Goal: Task Accomplishment & Management: Complete application form

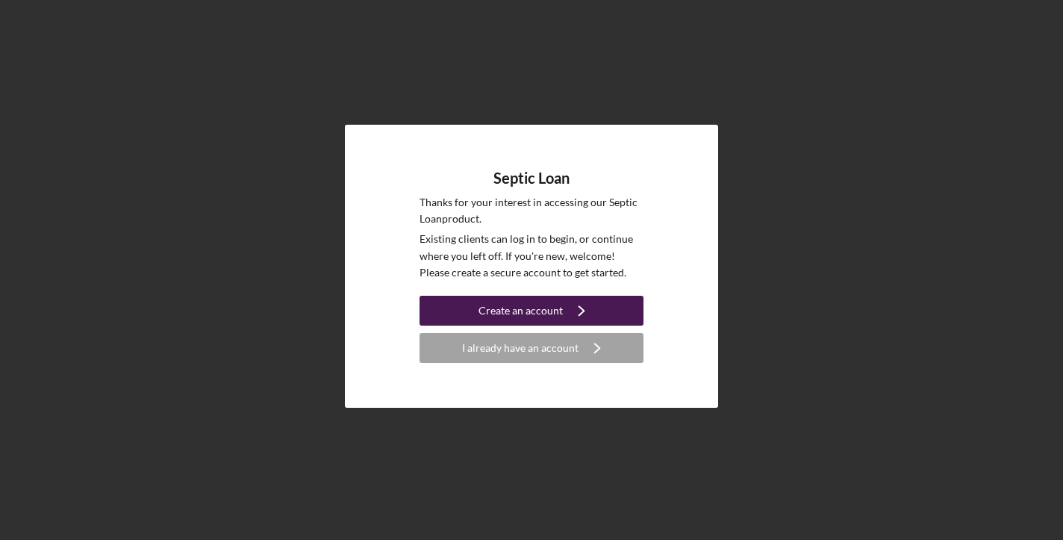
click at [536, 312] on div "Create an account" at bounding box center [520, 311] width 84 height 30
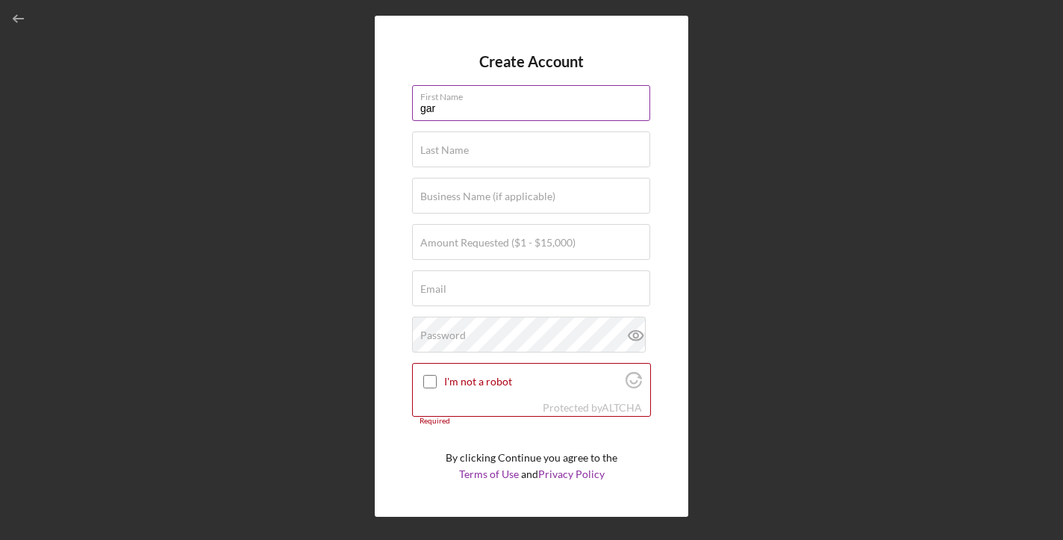
type input "[PERSON_NAME]"
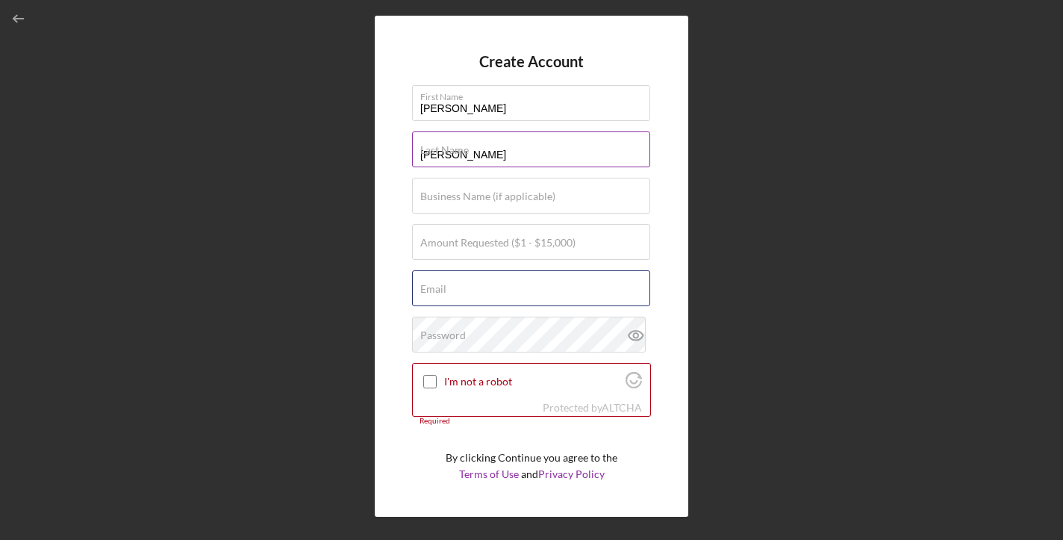
type input "[EMAIL_ADDRESS][DOMAIN_NAME]"
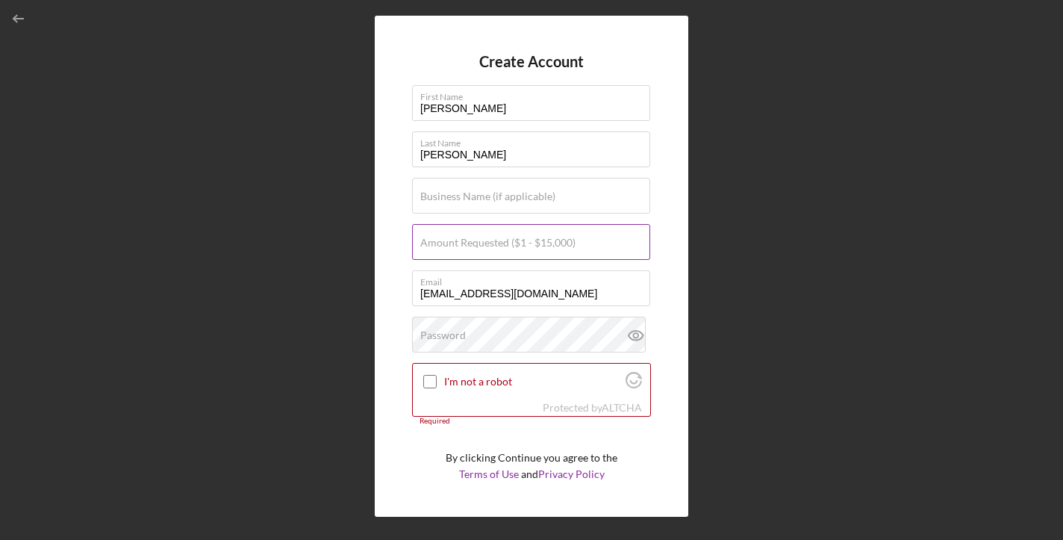
click at [459, 241] on label "Amount Requested ($1 - $15,000)" at bounding box center [497, 243] width 155 height 12
click at [459, 241] on input "Amount Requested ($1 - $15,000)" at bounding box center [531, 242] width 238 height 36
type input "$15,000"
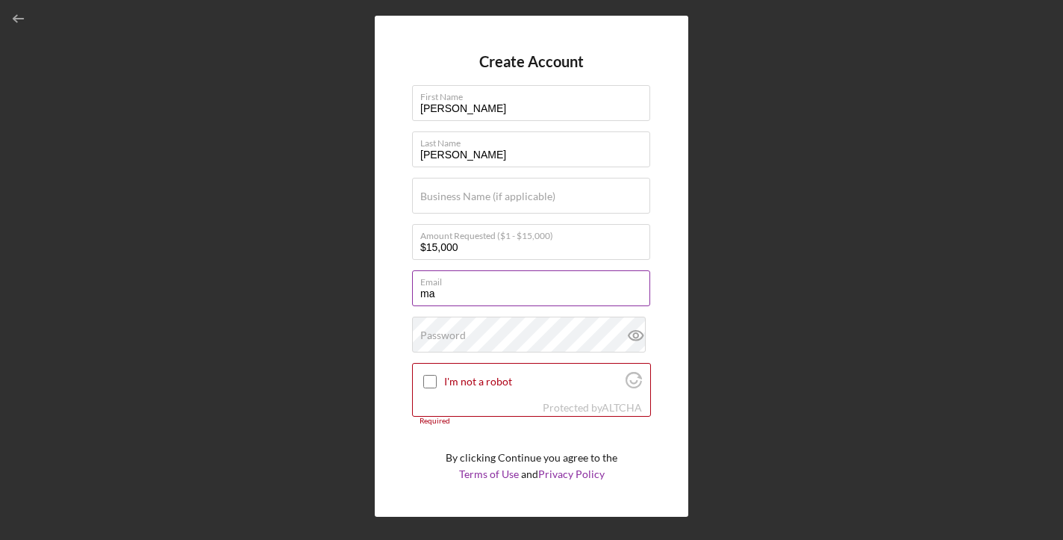
type input "m"
type input "[EMAIL_ADDRESS][DOMAIN_NAME]"
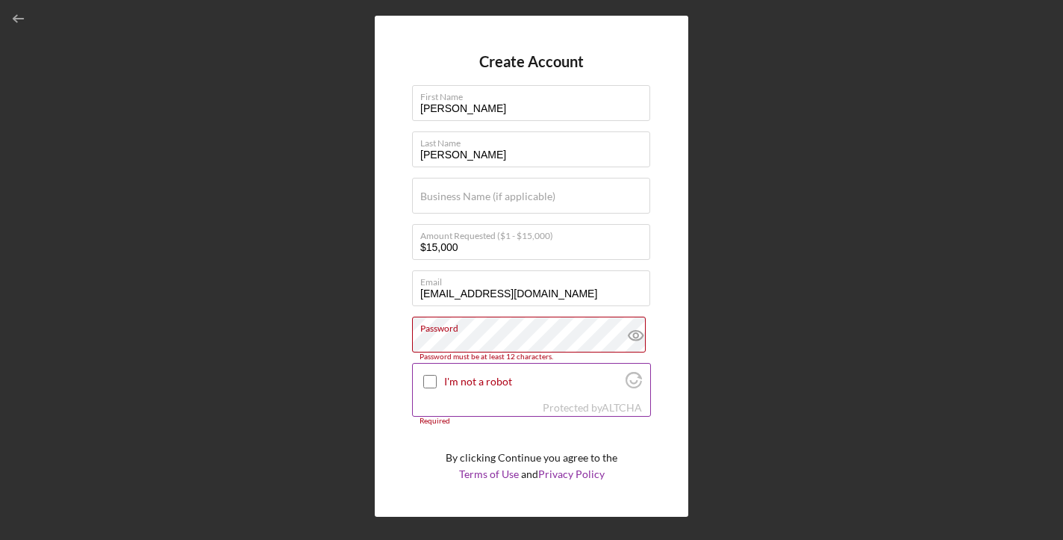
click at [431, 379] on input "I'm not a robot" at bounding box center [429, 381] width 13 height 13
checkbox input "true"
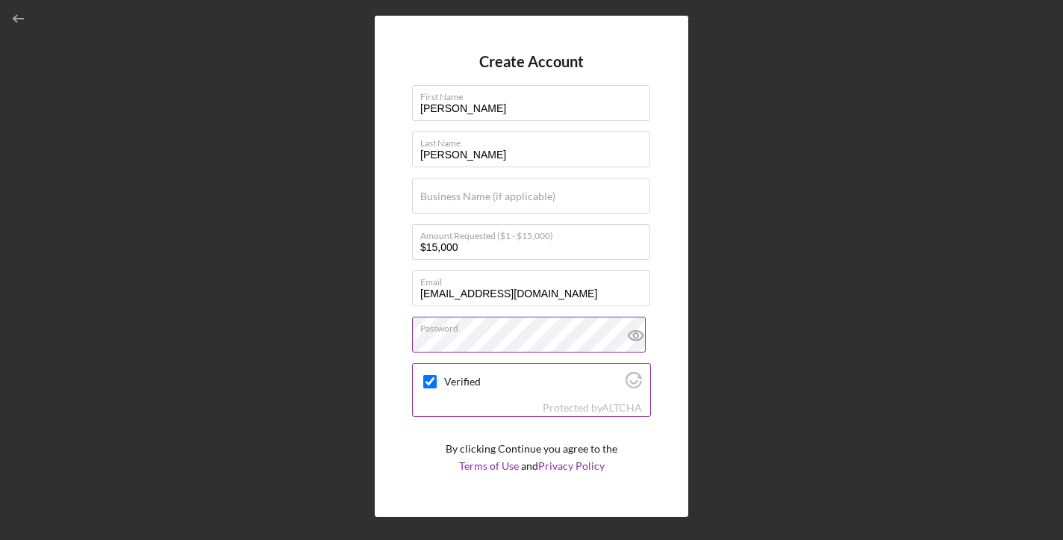
click at [544, 393] on div "Verified" at bounding box center [531, 380] width 237 height 35
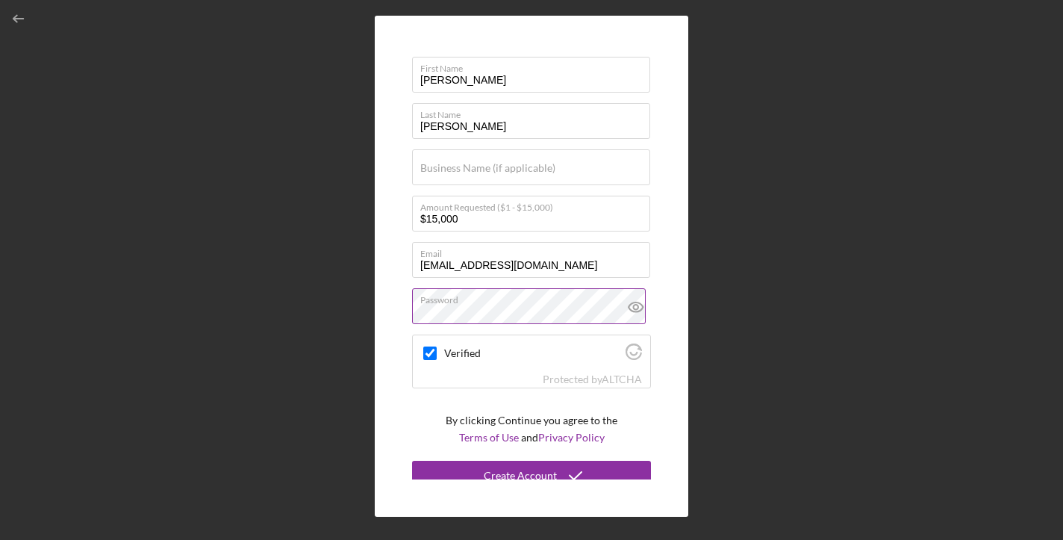
scroll to position [40, 0]
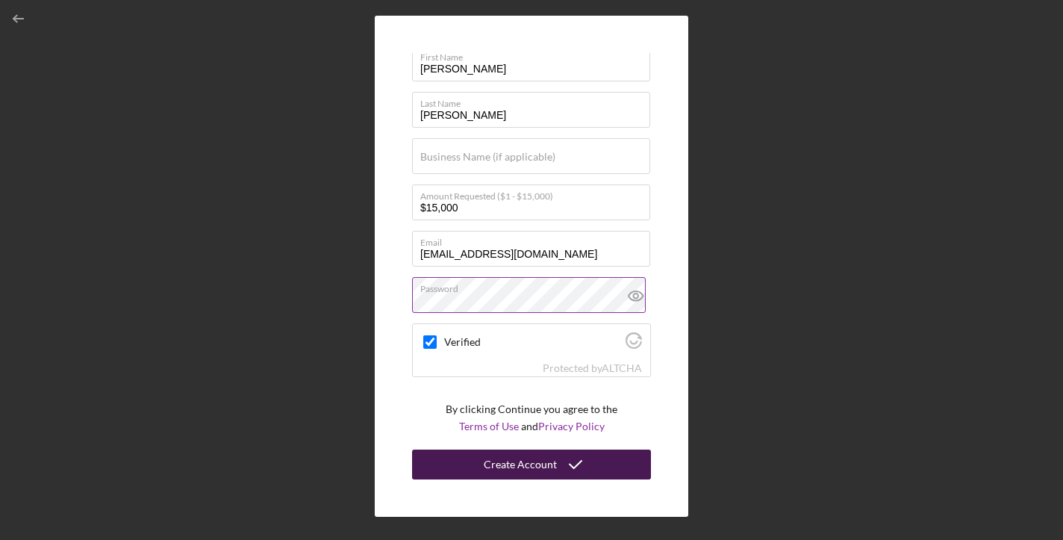
click at [595, 456] on button "Create Account" at bounding box center [531, 464] width 239 height 30
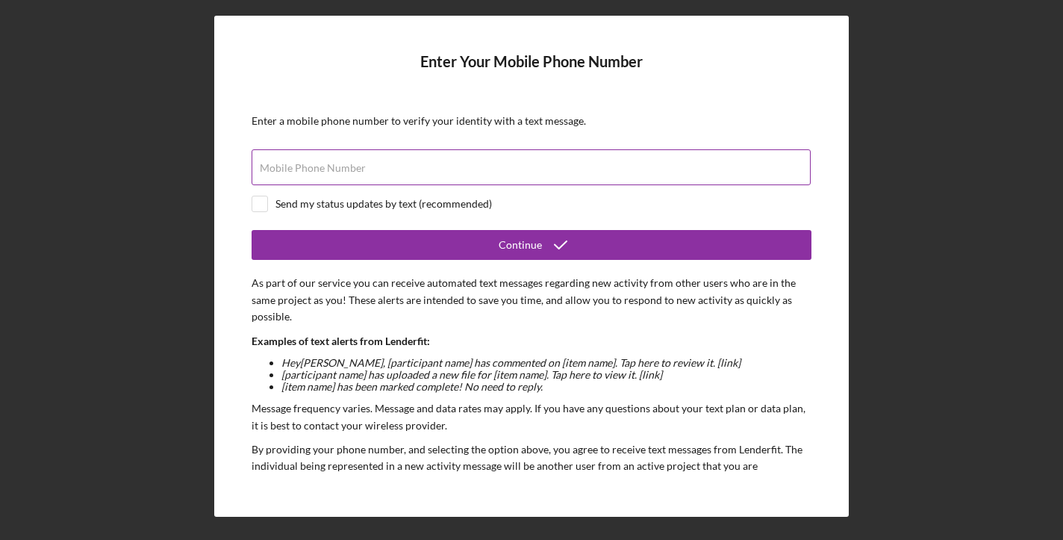
click at [335, 160] on div "Mobile Phone Number" at bounding box center [532, 167] width 560 height 37
type input "[PHONE_NUMBER]"
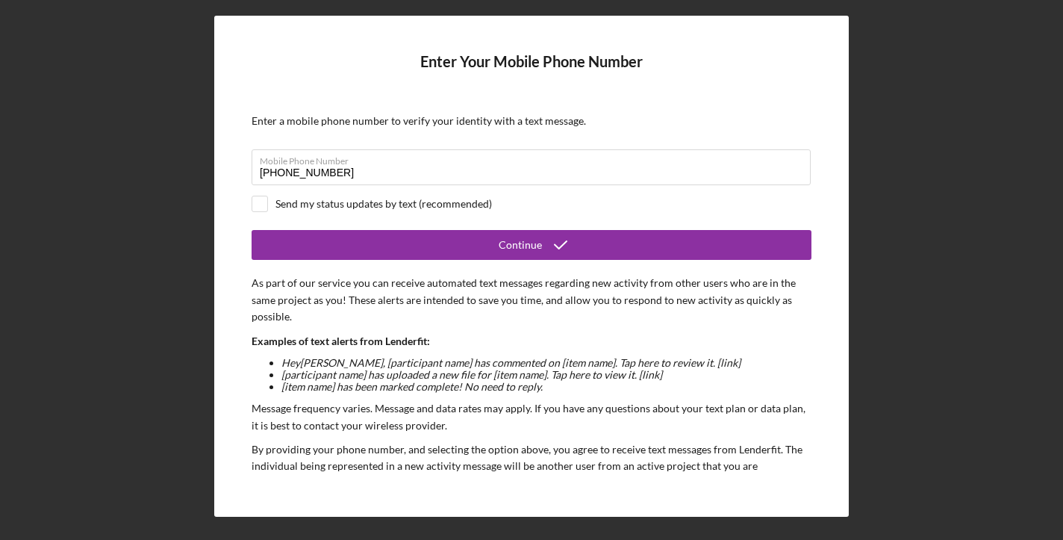
click at [269, 200] on div "Send my status updates by text (recommended)" at bounding box center [532, 204] width 560 height 16
checkbox input "true"
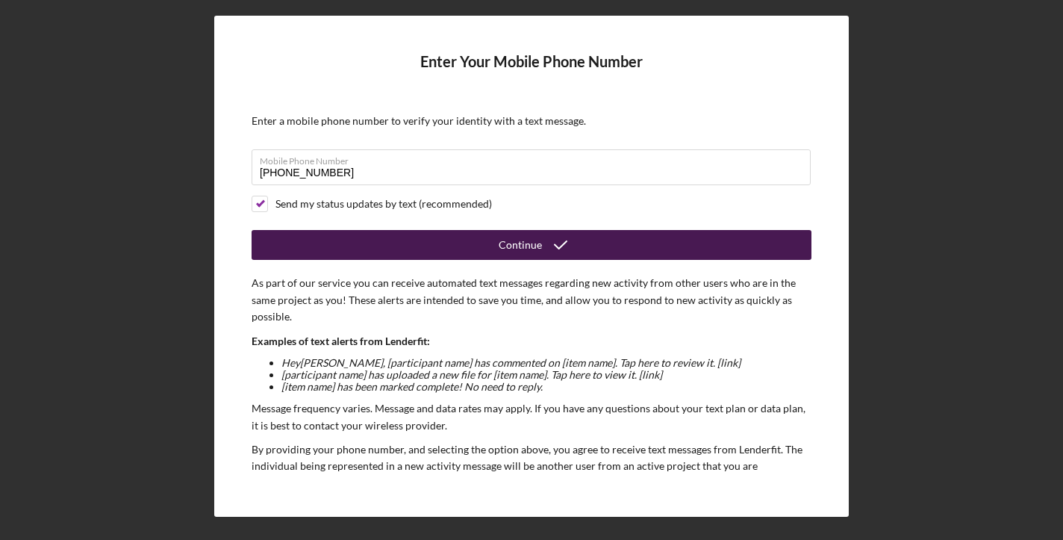
click at [440, 240] on button "Continue" at bounding box center [532, 245] width 560 height 30
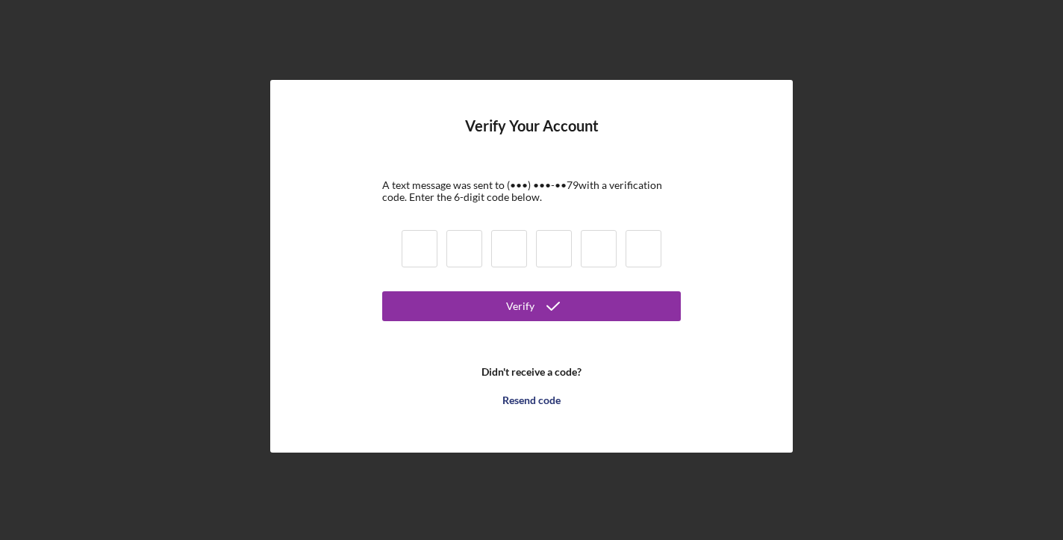
click at [421, 252] on input at bounding box center [420, 248] width 36 height 37
type input "5"
type input "4"
type input "3"
type input "1"
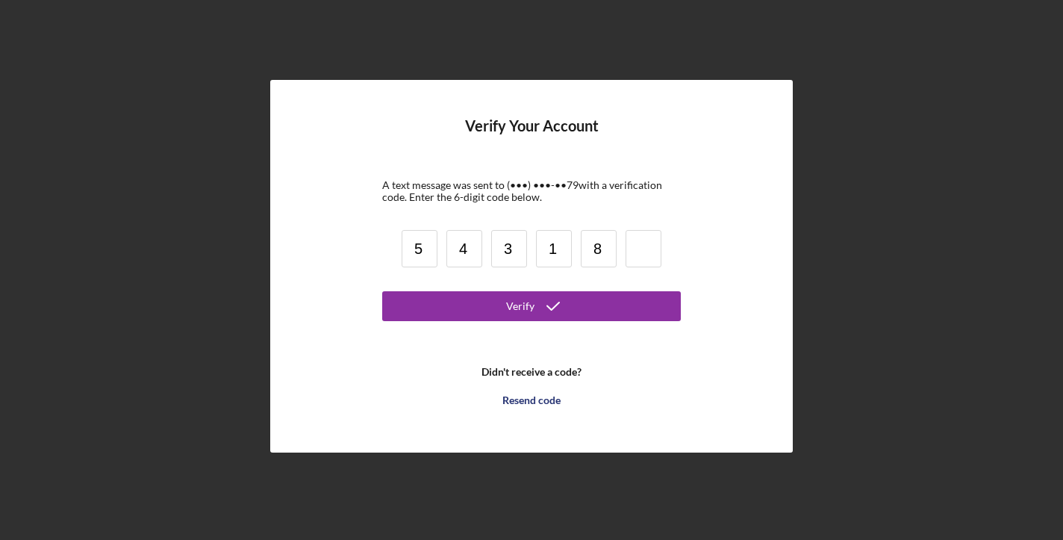
type input "8"
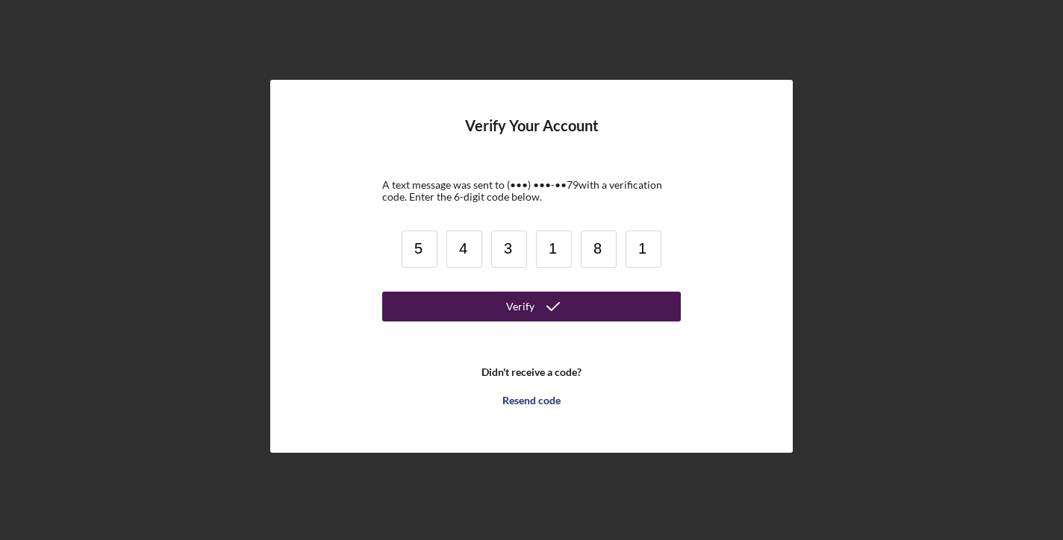
type input "1"
click at [516, 303] on div "Verify" at bounding box center [520, 307] width 28 height 30
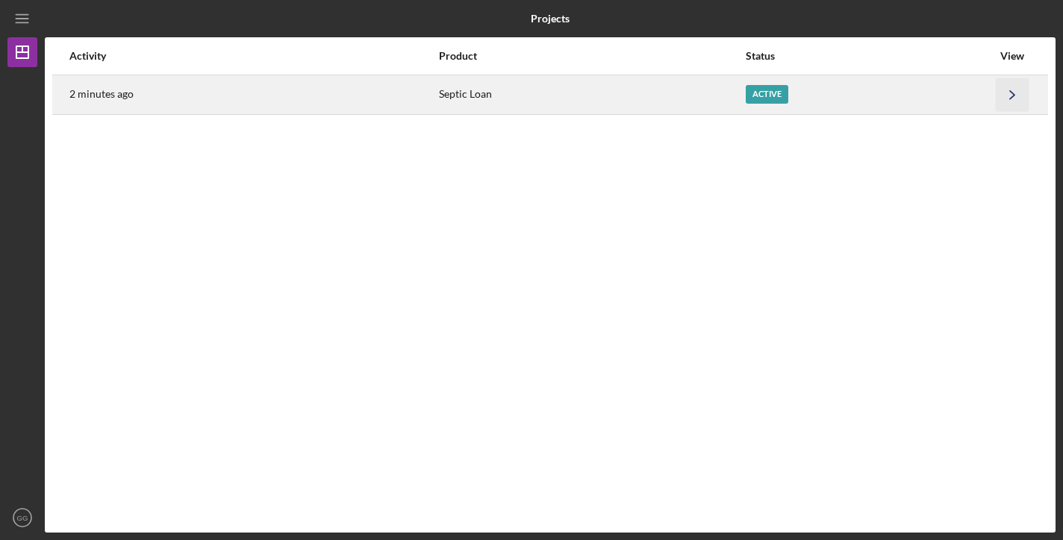
click at [1007, 94] on icon "Icon/Navigate" at bounding box center [1013, 95] width 34 height 34
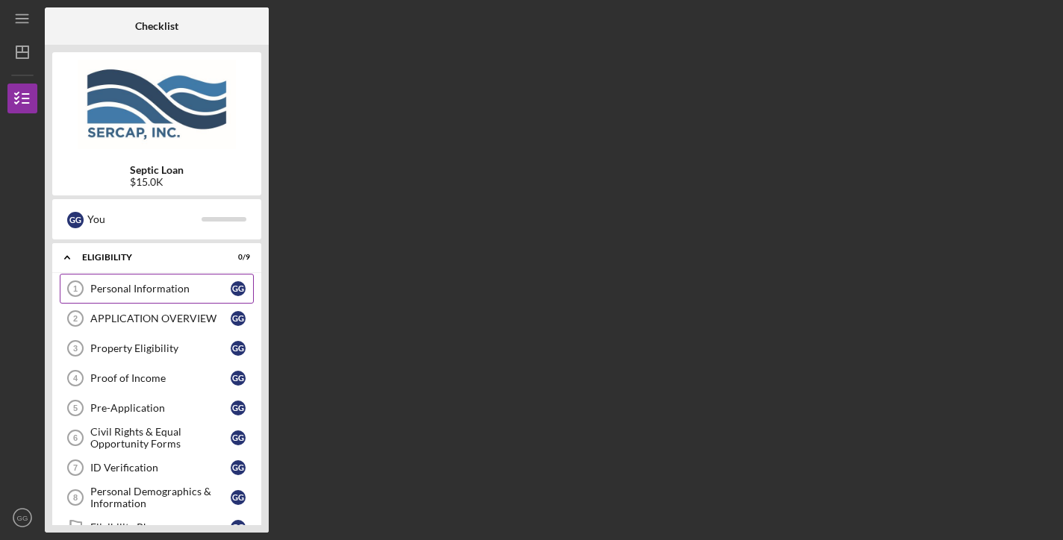
click at [160, 293] on div "Personal Information" at bounding box center [160, 289] width 140 height 12
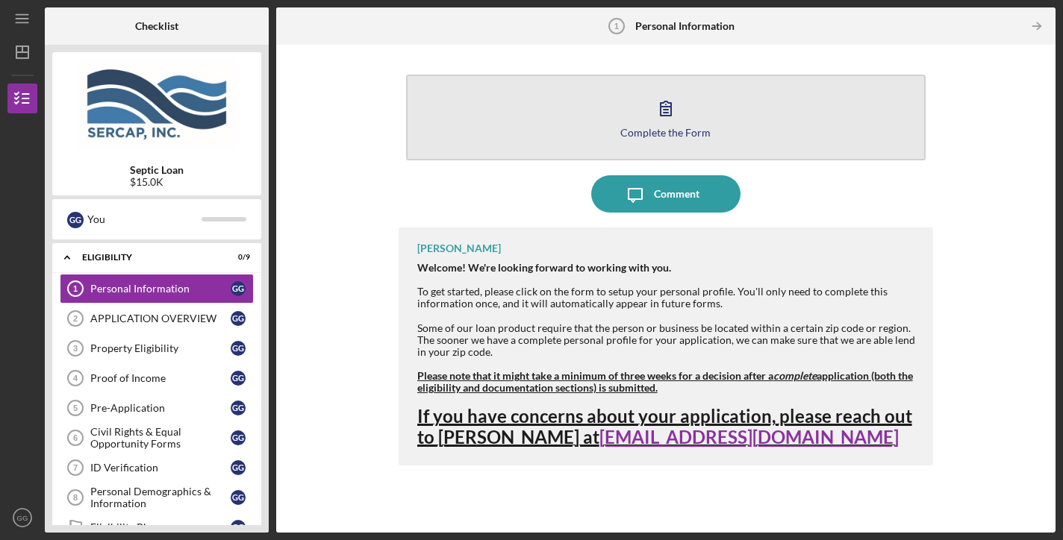
click at [664, 119] on icon "button" at bounding box center [665, 108] width 37 height 37
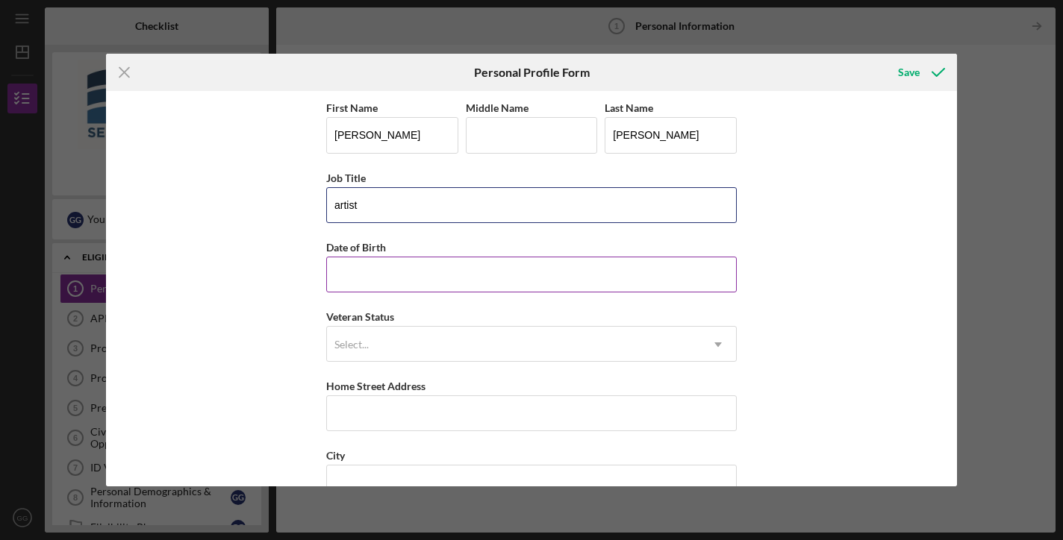
type input "artist"
type input "[DATE]"
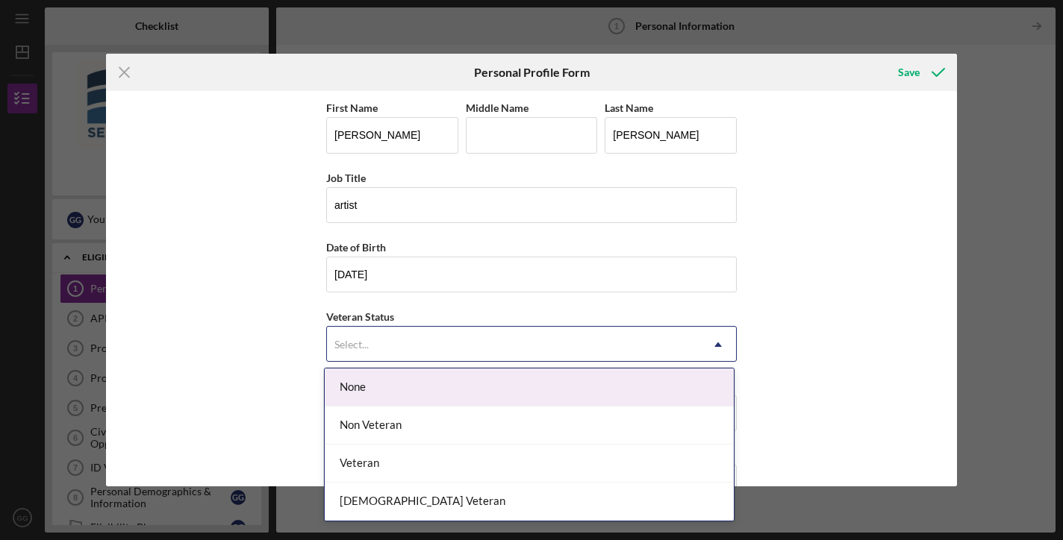
click at [711, 348] on icon "Icon/Dropdown Arrow" at bounding box center [718, 345] width 36 height 36
click at [358, 390] on div "None" at bounding box center [529, 388] width 409 height 38
click at [705, 349] on icon "Icon/Dropdown Arrow" at bounding box center [718, 345] width 36 height 36
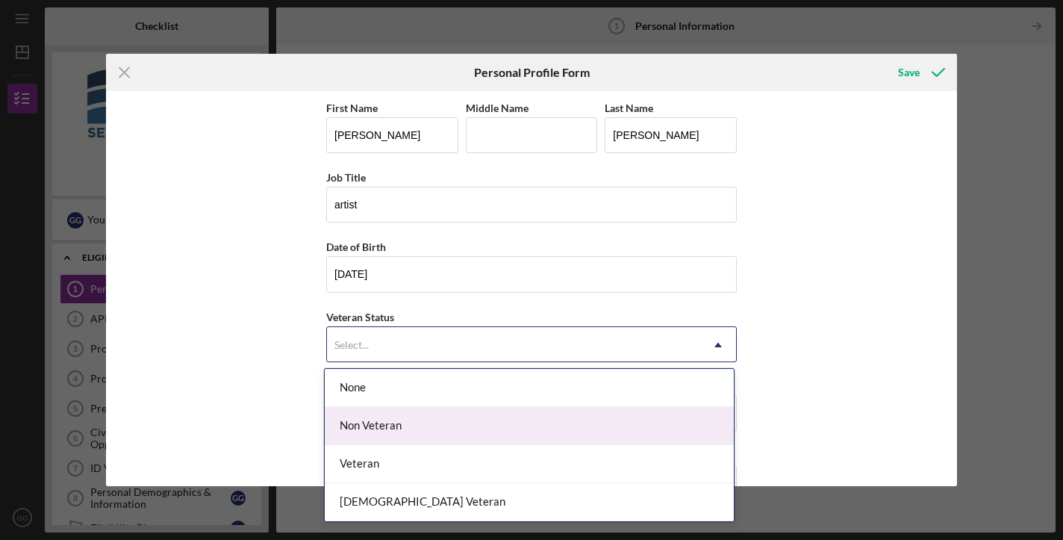
click at [445, 434] on div "Non Veteran" at bounding box center [529, 426] width 409 height 38
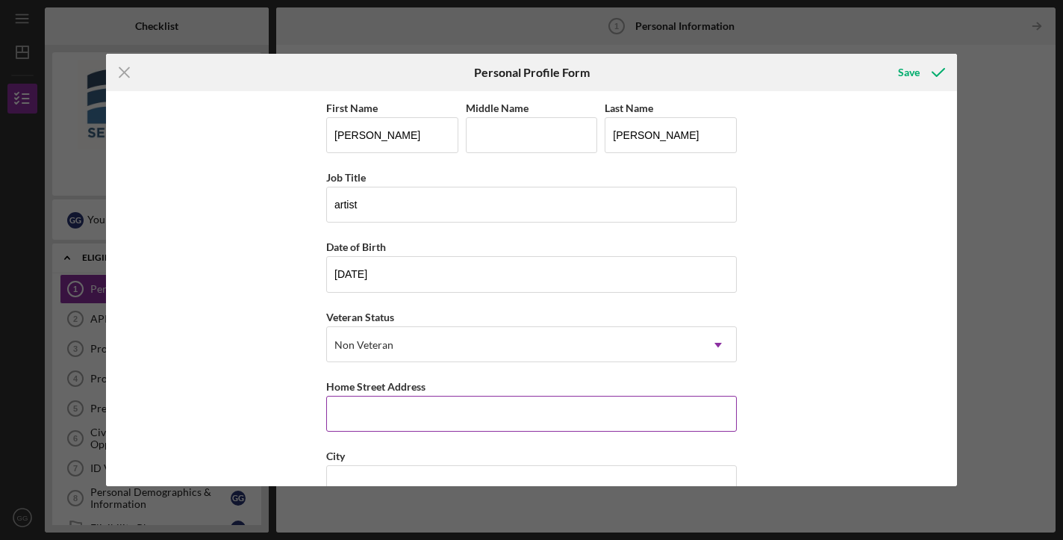
click at [395, 413] on input "Home Street Address" at bounding box center [531, 414] width 410 height 36
type input "[STREET_ADDRESS]"
click at [359, 205] on input "artist" at bounding box center [531, 205] width 410 height 36
type input "a"
type input "Artist"
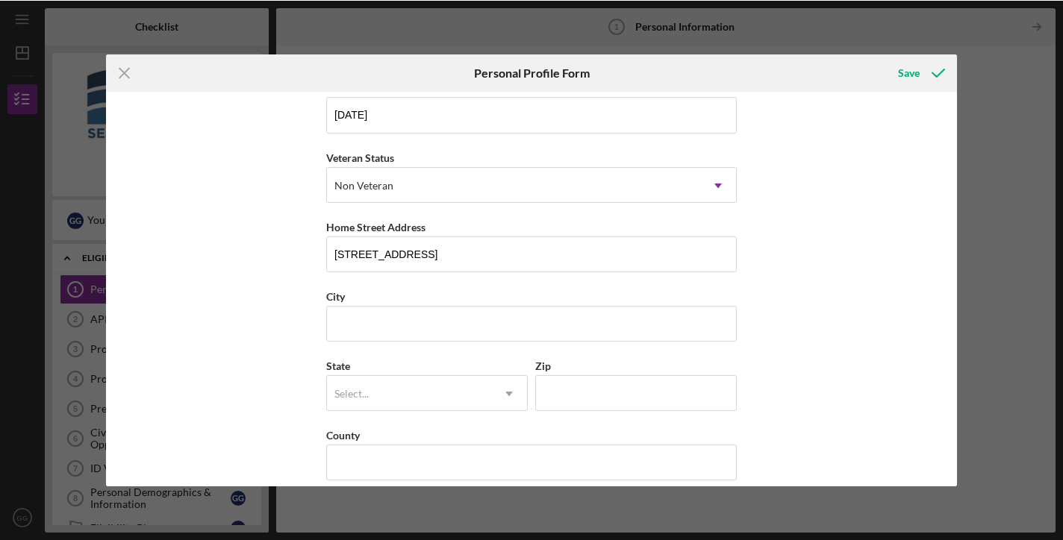
scroll to position [177, 0]
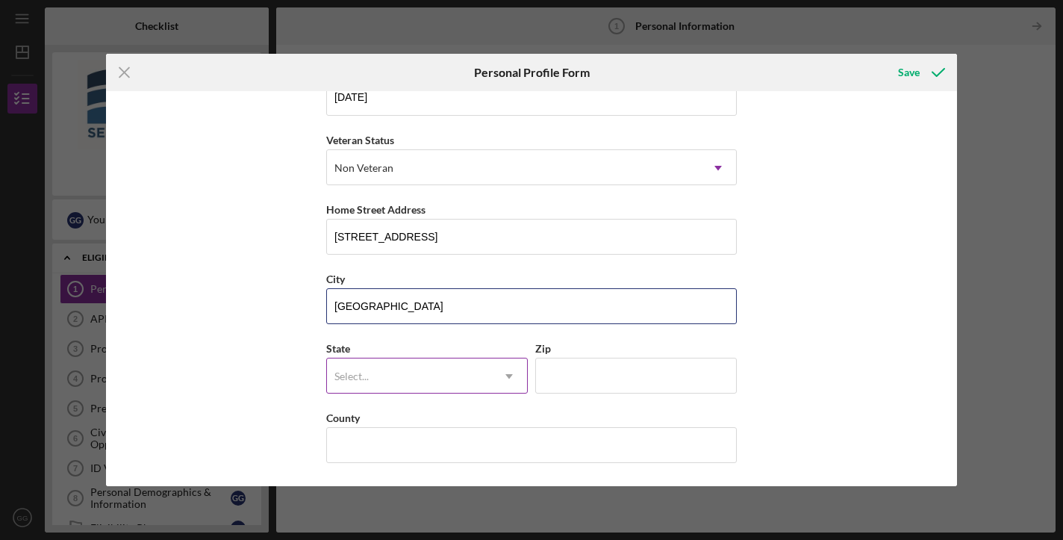
type input "[GEOGRAPHIC_DATA]"
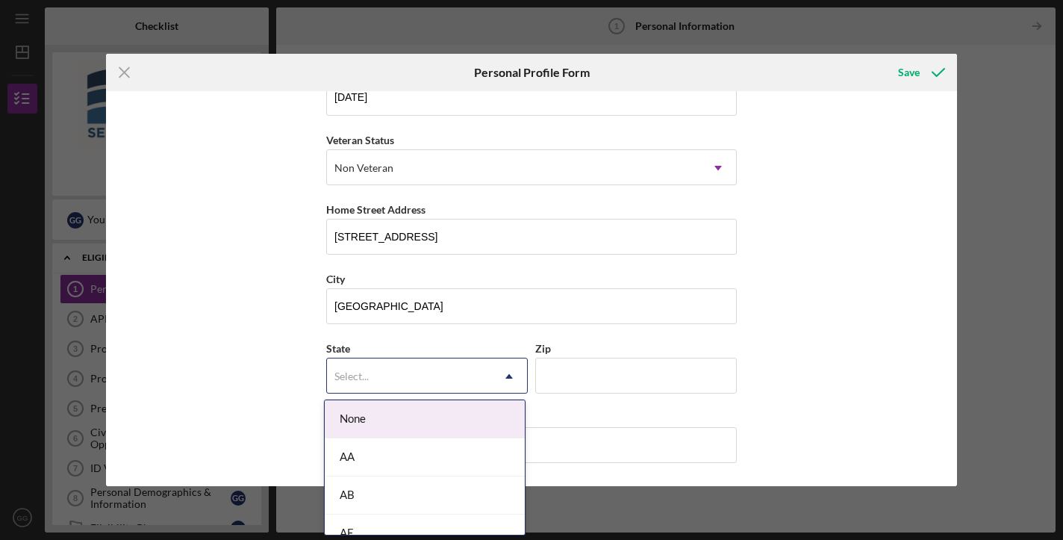
click at [501, 379] on icon "Icon/Dropdown Arrow" at bounding box center [509, 376] width 36 height 36
drag, startPoint x: 445, startPoint y: 528, endPoint x: 508, endPoint y: 378, distance: 162.6
click at [508, 378] on body "Icon/Menu Personal Information 1 Personal Information Checklist Septic Loan $15…" at bounding box center [531, 270] width 1063 height 540
click at [508, 378] on icon "Icon/Dropdown Arrow" at bounding box center [509, 376] width 36 height 36
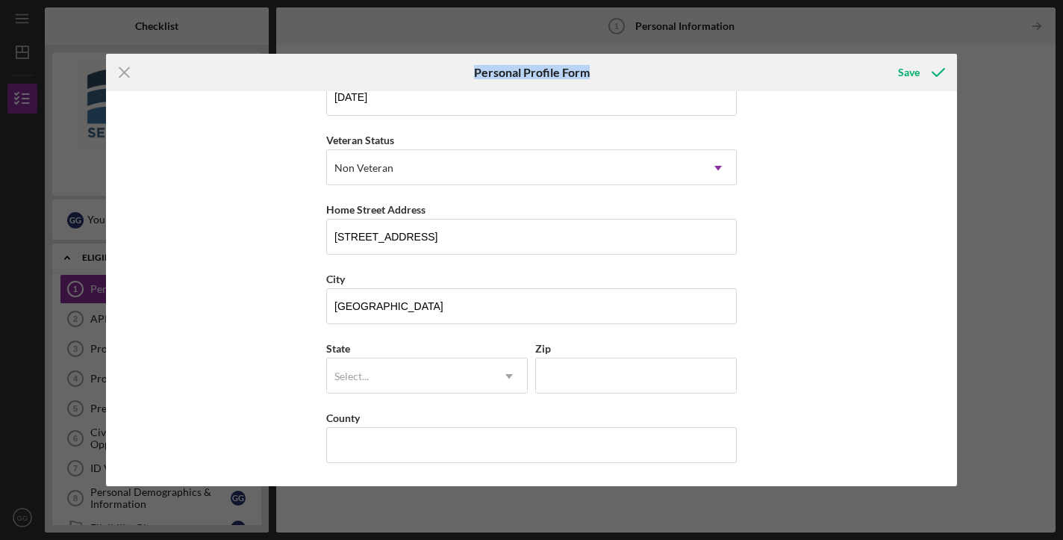
drag, startPoint x: 662, startPoint y: 75, endPoint x: 658, endPoint y: 39, distance: 36.8
click at [658, 39] on div "Icon/Menu Close Personal Profile Form Save First Name [PERSON_NAME] Middle Name…" at bounding box center [531, 270] width 1063 height 540
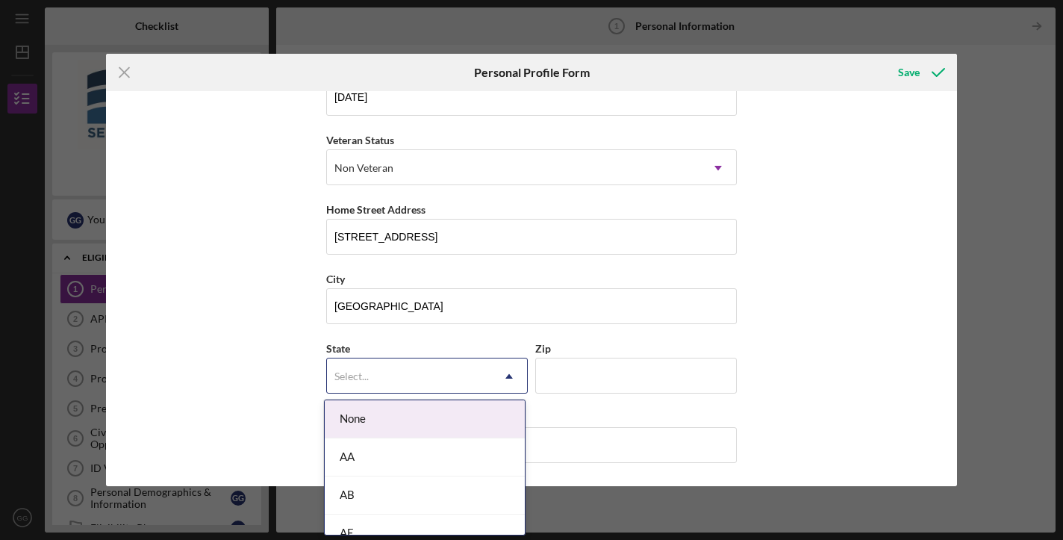
click at [496, 374] on icon "Icon/Dropdown Arrow" at bounding box center [509, 376] width 36 height 36
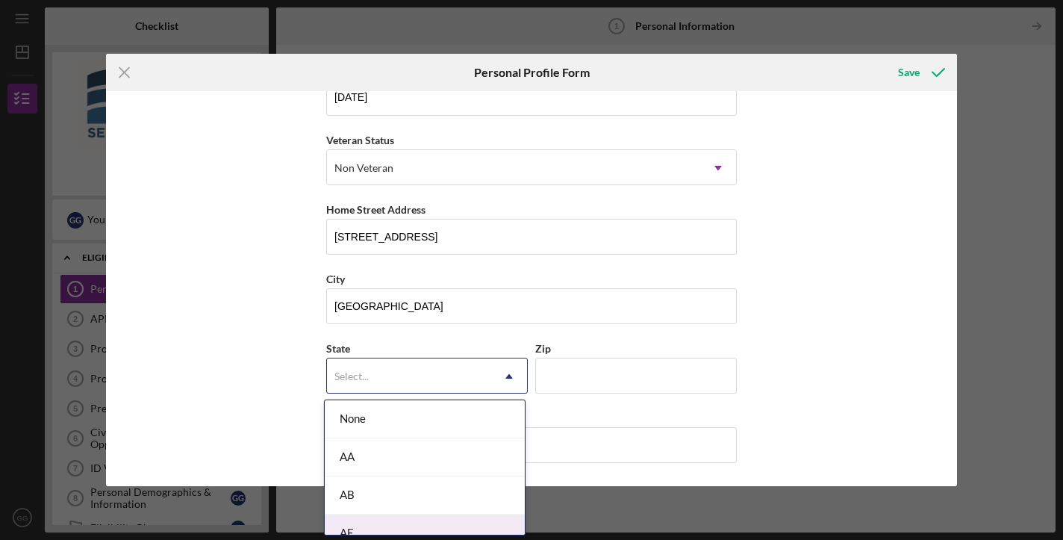
drag, startPoint x: 446, startPoint y: 519, endPoint x: 429, endPoint y: 499, distance: 27.0
click at [429, 499] on div "None AA AB AE AK AL AP AR AS AZ BC CA CO CT DC DE FL FM [GEOGRAPHIC_DATA] GU HI…" at bounding box center [425, 467] width 200 height 134
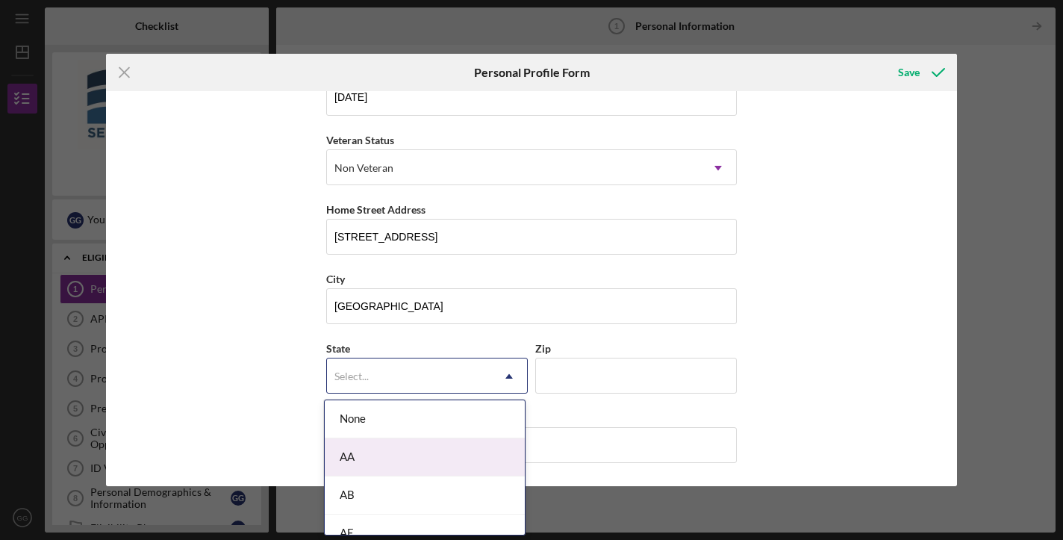
drag, startPoint x: 416, startPoint y: 535, endPoint x: 449, endPoint y: 441, distance: 99.9
click at [449, 441] on div "None AA AB AE AK AL AP AR AS AZ BC CA CO CT DC DE FL FM [GEOGRAPHIC_DATA] GU HI…" at bounding box center [425, 467] width 202 height 136
drag, startPoint x: 449, startPoint y: 441, endPoint x: 475, endPoint y: 543, distance: 104.6
click at [475, 539] on html "Icon/Menu Personal Information 1 Personal Information Checklist Septic Loan $15…" at bounding box center [531, 270] width 1063 height 540
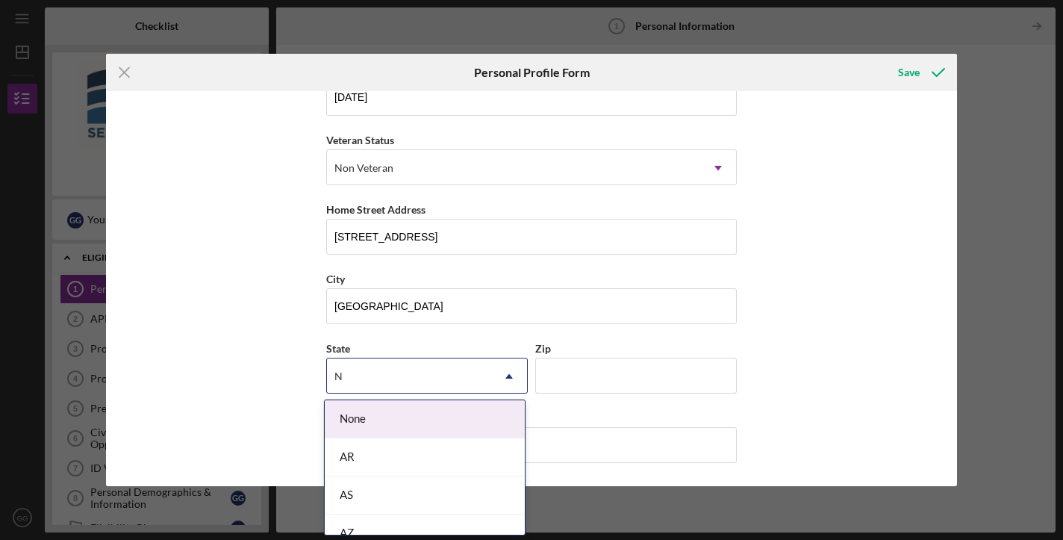
type input "NJ"
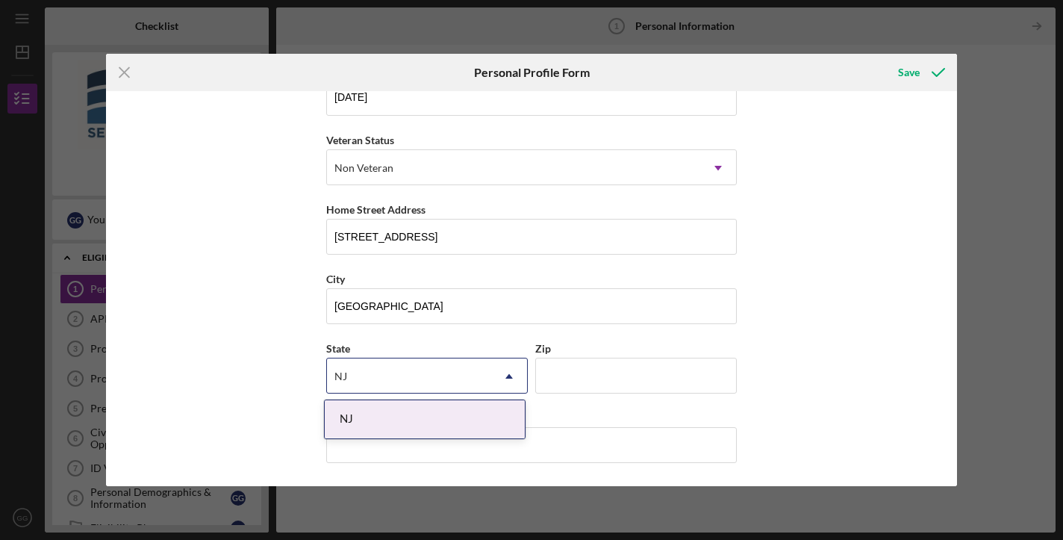
click at [461, 414] on div "NJ" at bounding box center [425, 419] width 200 height 38
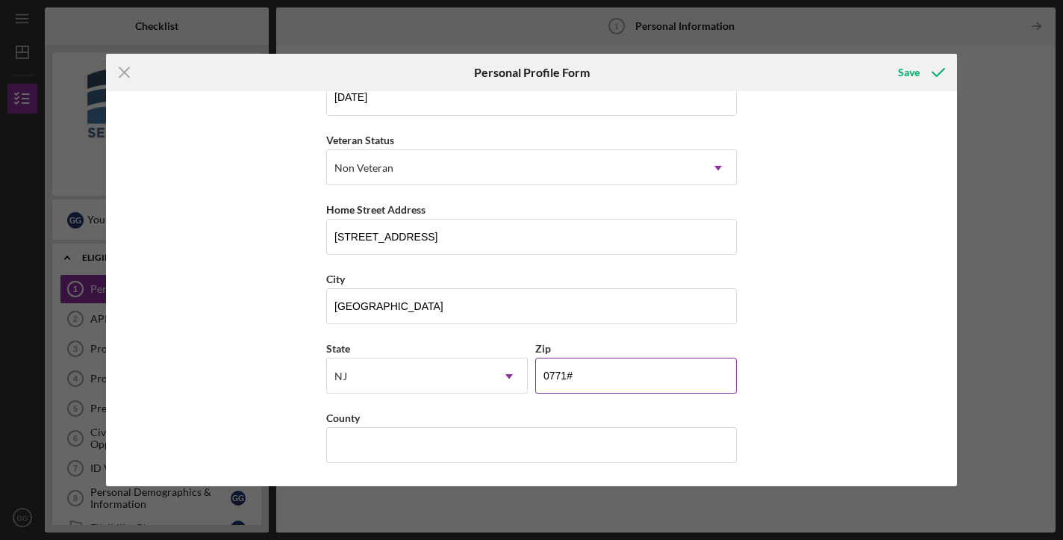
type input "07716"
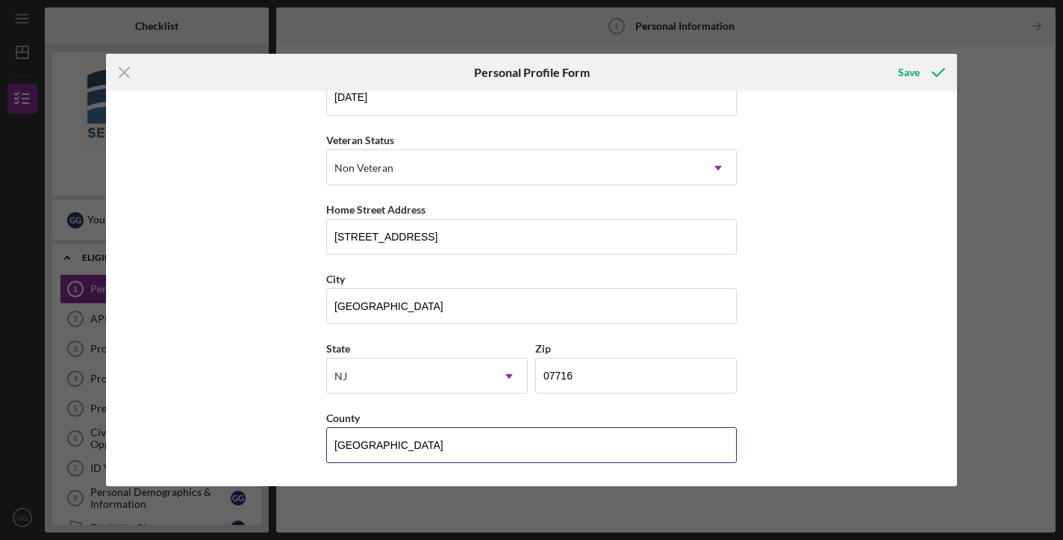
type input "[GEOGRAPHIC_DATA]"
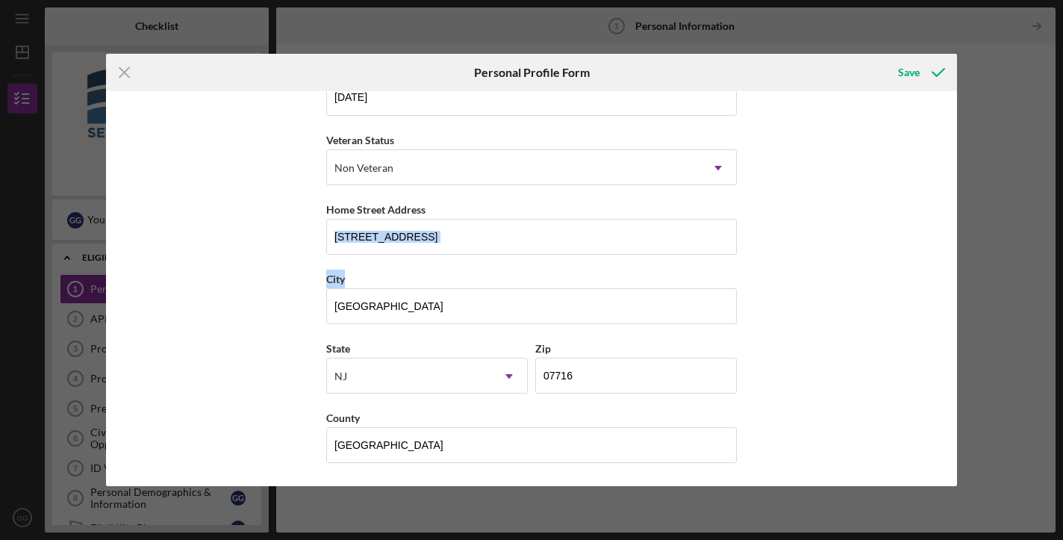
drag, startPoint x: 1011, startPoint y: 463, endPoint x: 1011, endPoint y: 427, distance: 35.8
click at [1011, 427] on div "Icon/Menu Close Personal Profile Form Save First Name [PERSON_NAME] Middle Name…" at bounding box center [531, 270] width 1063 height 540
click at [846, 444] on div "First Name [PERSON_NAME] Middle Name Last Name [PERSON_NAME] Job Title Artist D…" at bounding box center [531, 288] width 850 height 394
drag, startPoint x: 949, startPoint y: 329, endPoint x: 940, endPoint y: 222, distance: 107.2
click at [940, 222] on div "First Name [PERSON_NAME] Middle Name Last Name [PERSON_NAME] Job Title Artist D…" at bounding box center [531, 288] width 850 height 394
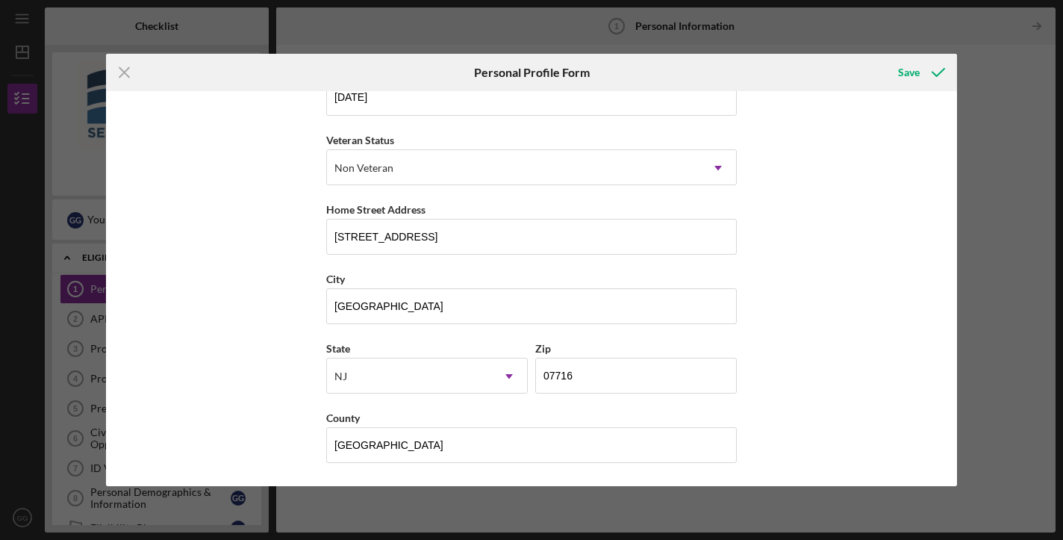
click at [925, 368] on div "First Name [PERSON_NAME] Middle Name Last Name [PERSON_NAME] Job Title Artist D…" at bounding box center [531, 288] width 850 height 394
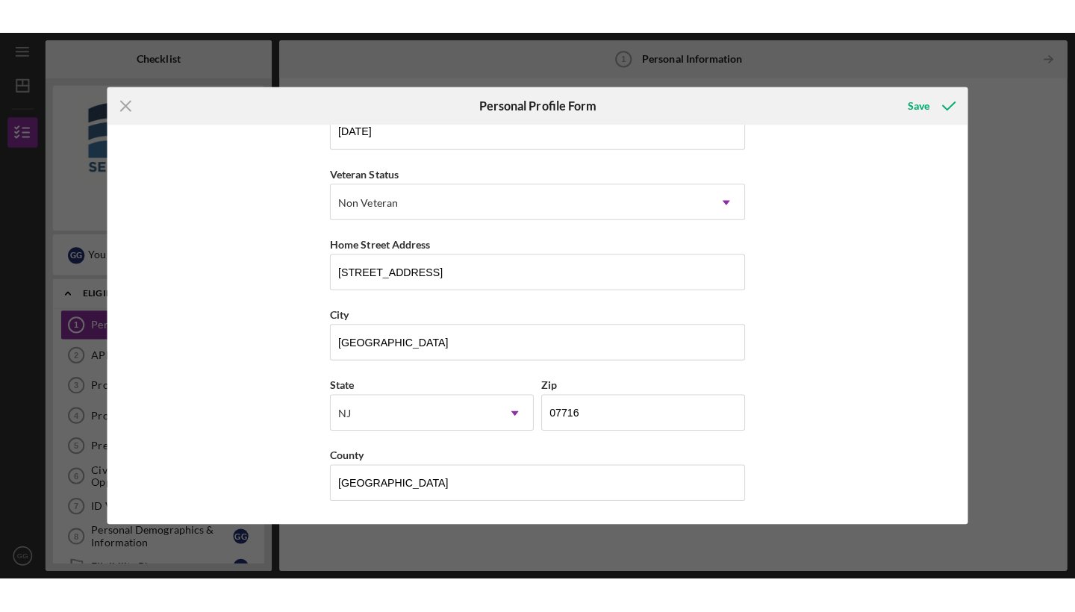
scroll to position [176, 0]
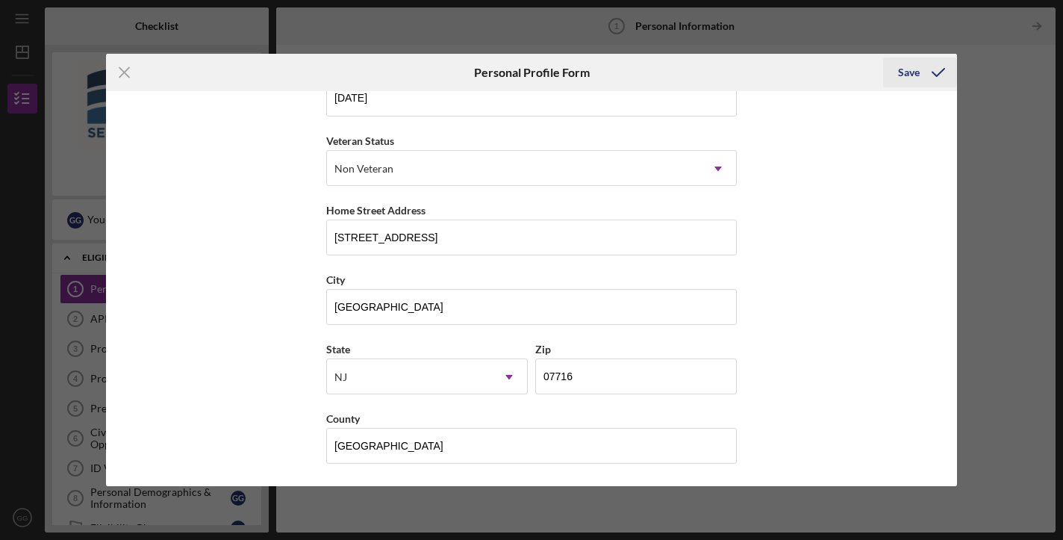
click at [916, 75] on div "Save" at bounding box center [909, 72] width 22 height 30
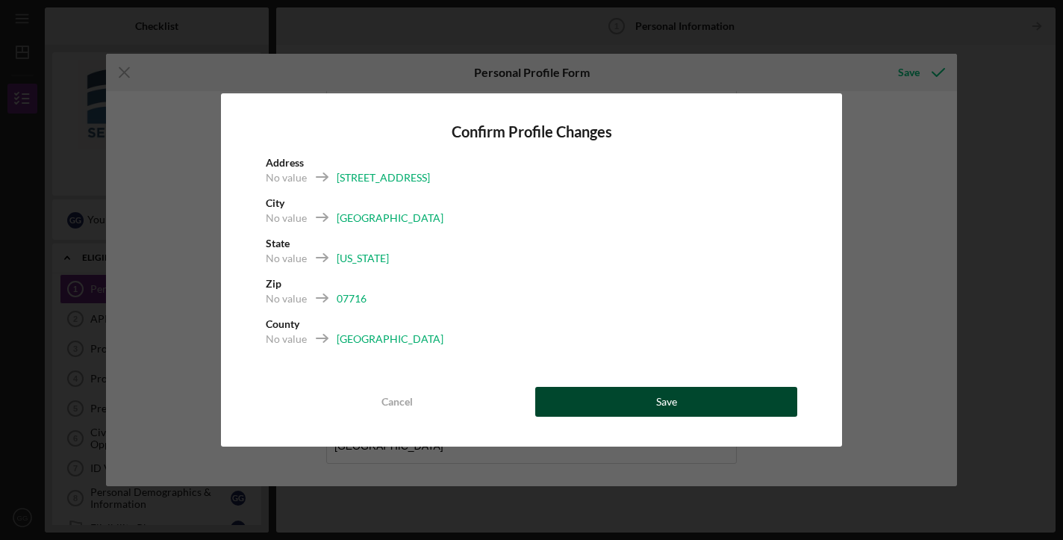
click at [673, 396] on div "Save" at bounding box center [666, 402] width 21 height 30
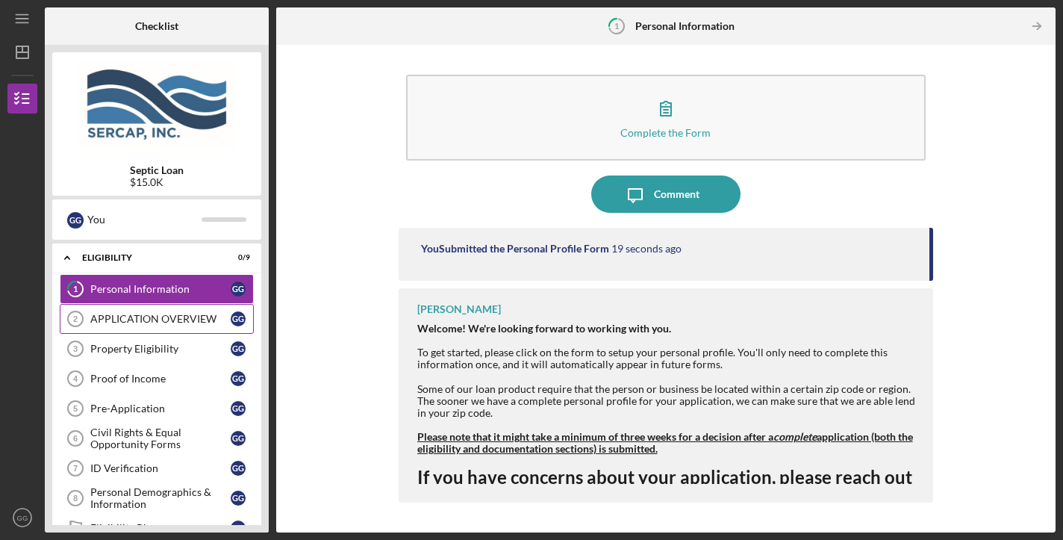
click at [213, 316] on div "APPLICATION OVERVIEW" at bounding box center [160, 319] width 140 height 12
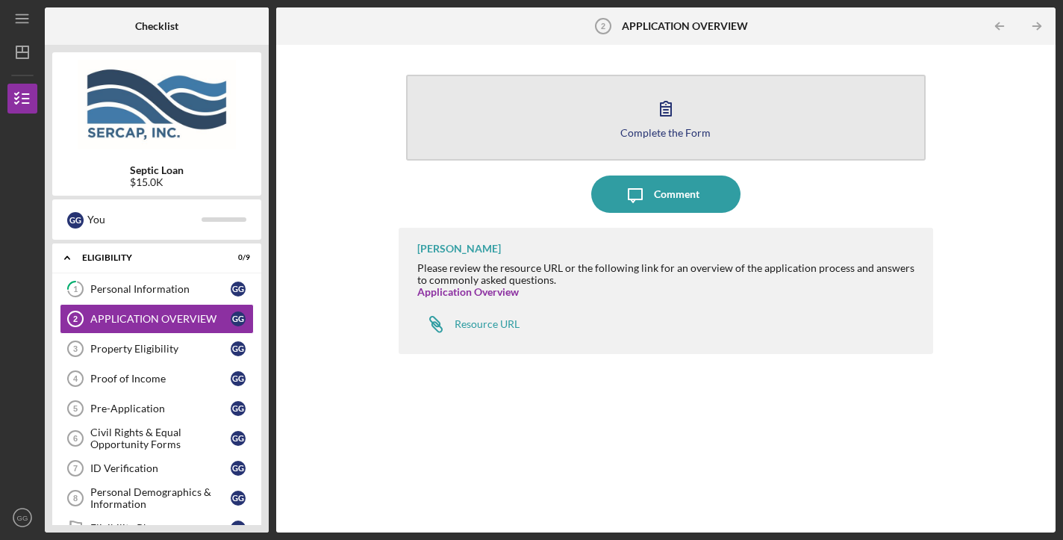
click at [674, 134] on div "Complete the Form" at bounding box center [665, 132] width 90 height 11
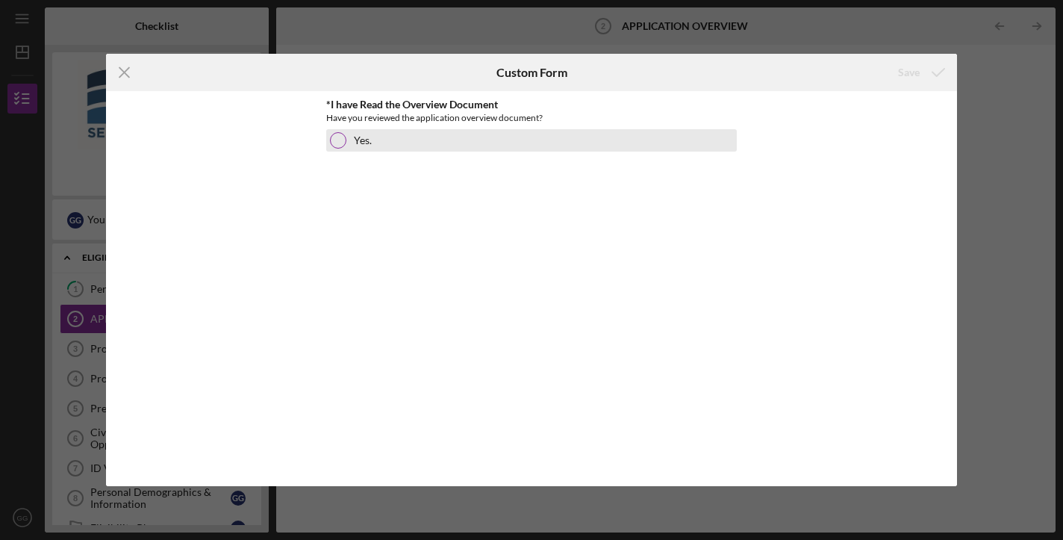
click at [337, 137] on div at bounding box center [338, 140] width 16 height 16
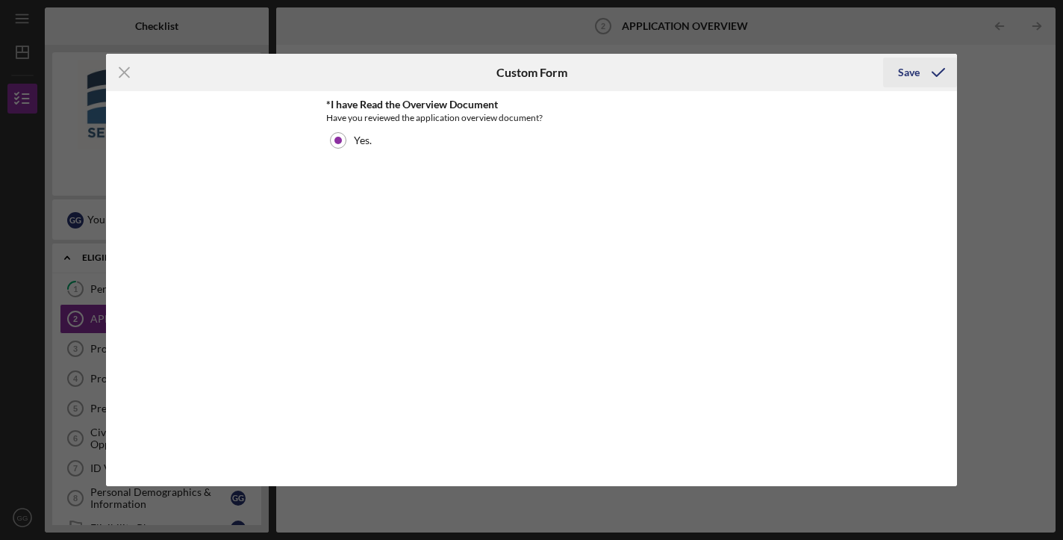
click at [905, 73] on div "Save" at bounding box center [909, 72] width 22 height 30
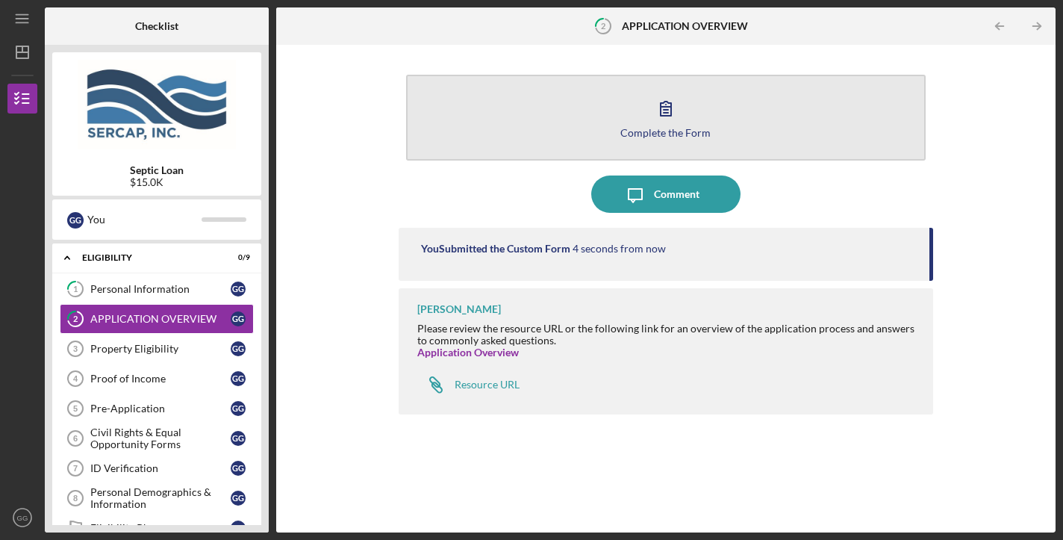
click at [677, 134] on div "Complete the Form" at bounding box center [665, 132] width 90 height 11
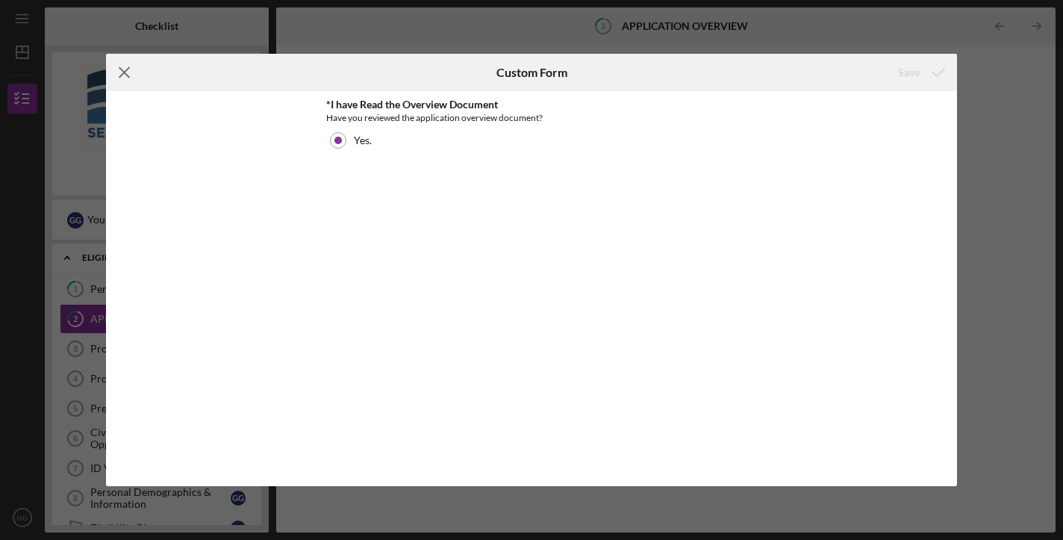
click at [128, 75] on line at bounding box center [125, 73] width 10 height 10
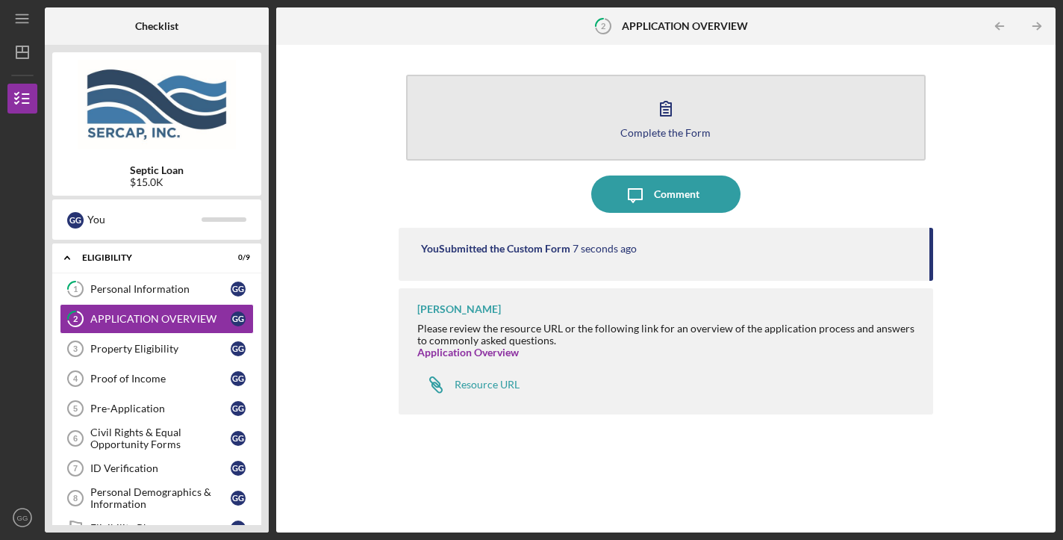
click at [659, 119] on icon "button" at bounding box center [665, 108] width 37 height 37
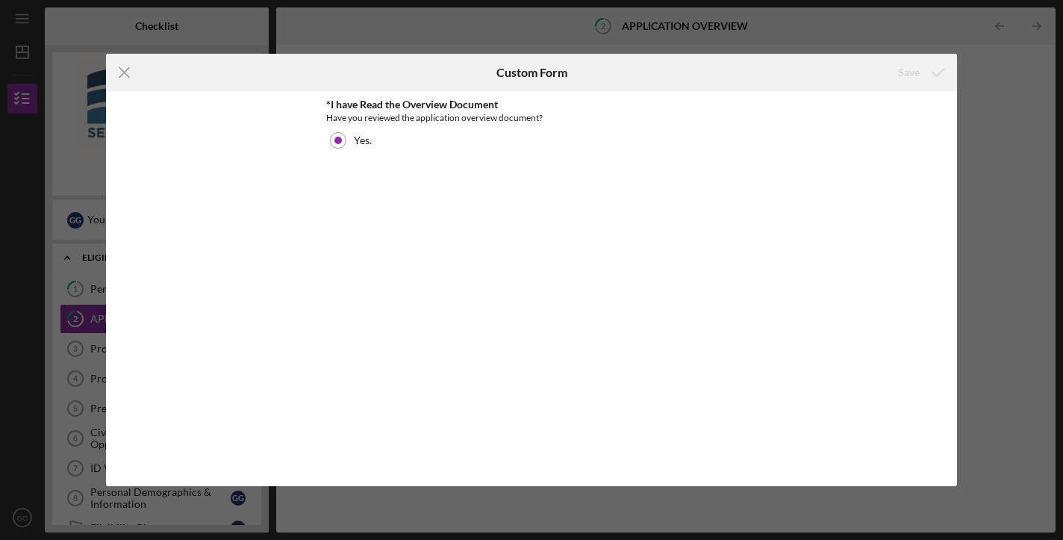
click at [659, 119] on div "Have you reviewed the application overview document?" at bounding box center [531, 117] width 410 height 15
click at [119, 74] on icon "Icon/Menu Close" at bounding box center [124, 72] width 37 height 37
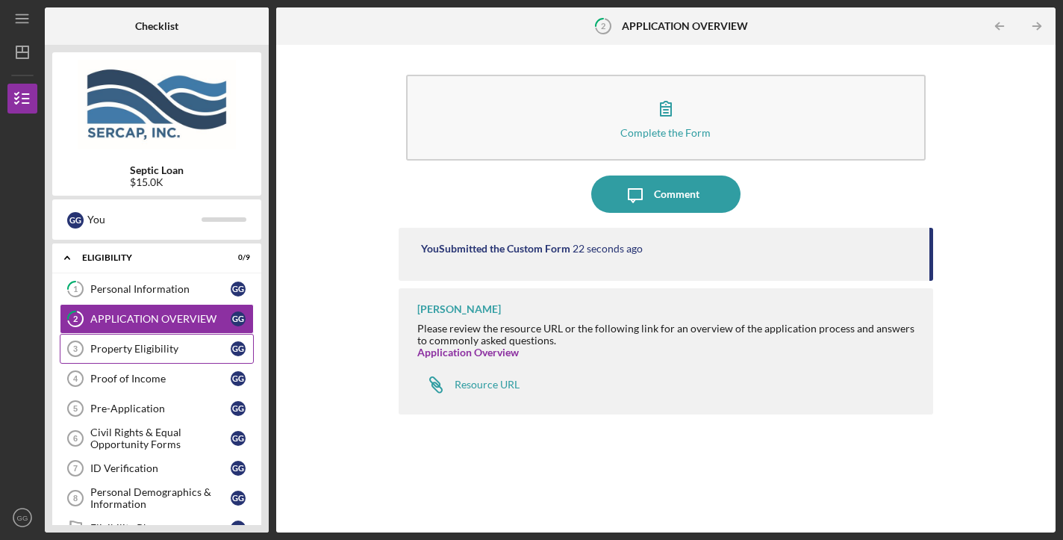
click at [131, 350] on div "Property Eligibility" at bounding box center [160, 349] width 140 height 12
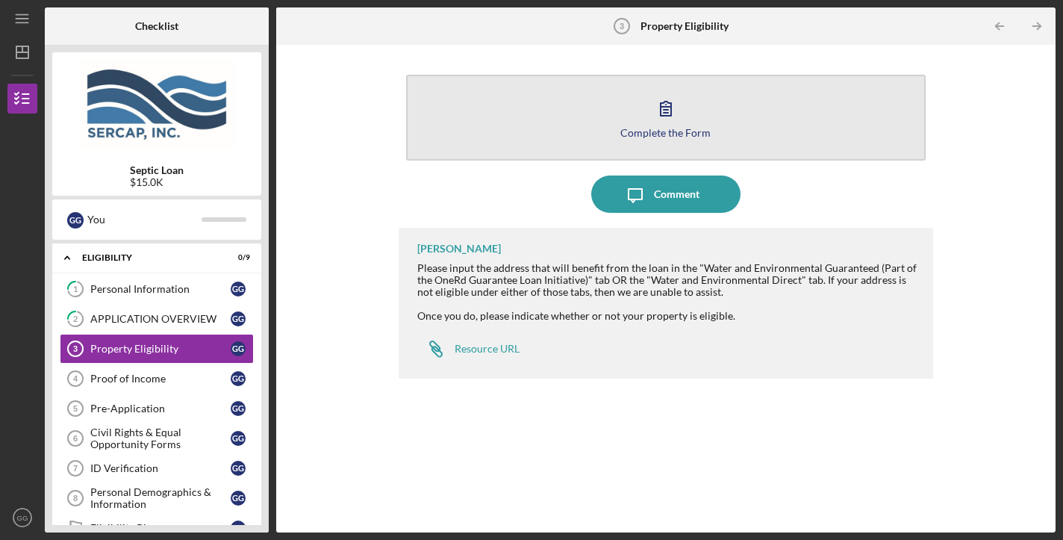
click at [673, 104] on icon "button" at bounding box center [665, 108] width 37 height 37
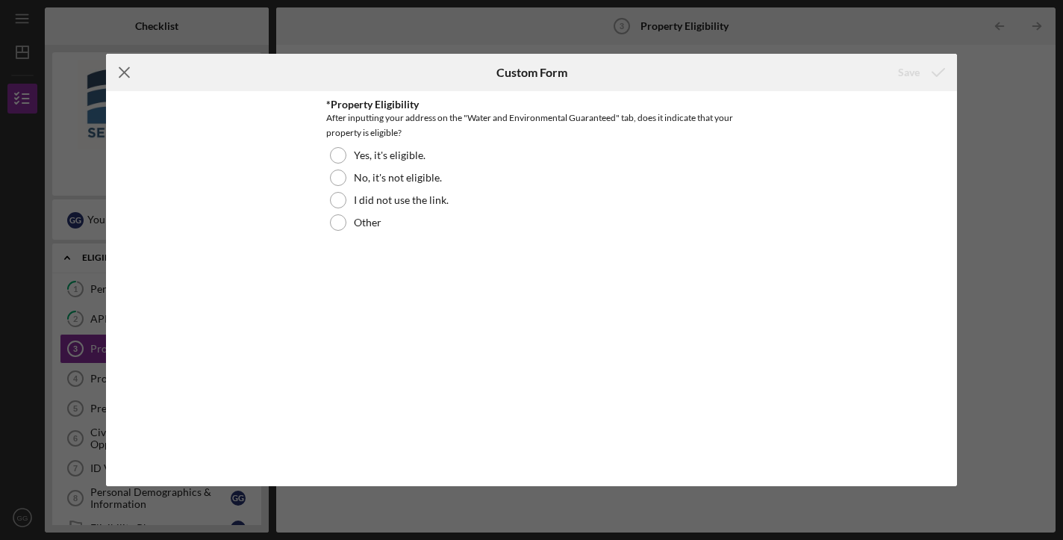
click at [125, 70] on icon "Icon/Menu Close" at bounding box center [124, 72] width 37 height 37
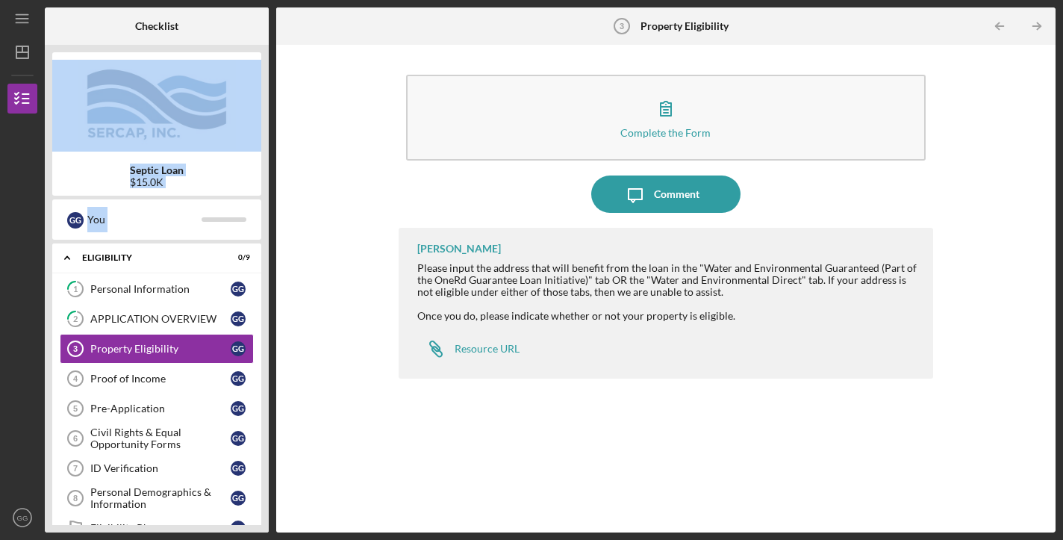
drag, startPoint x: 261, startPoint y: 154, endPoint x: 269, endPoint y: 263, distance: 109.3
click at [269, 263] on div "Checklist Septic Loan $15.0K G G You Icon/Expander Eligibility 0 / 9 1 Personal…" at bounding box center [550, 269] width 1011 height 525
click at [208, 162] on div "Septic Loan $15.0K" at bounding box center [156, 123] width 209 height 143
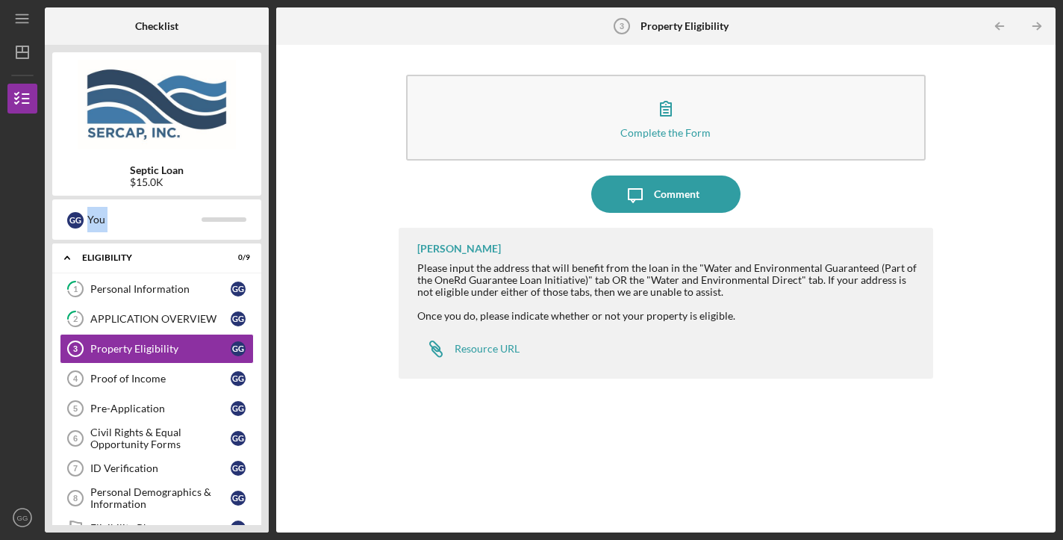
drag, startPoint x: 263, startPoint y: 347, endPoint x: 96, endPoint y: 142, distance: 264.2
click at [105, 154] on div "Septic Loan $15.0K G G You Icon/Expander Eligibility 0 / 9 1 Personal Informati…" at bounding box center [157, 288] width 224 height 487
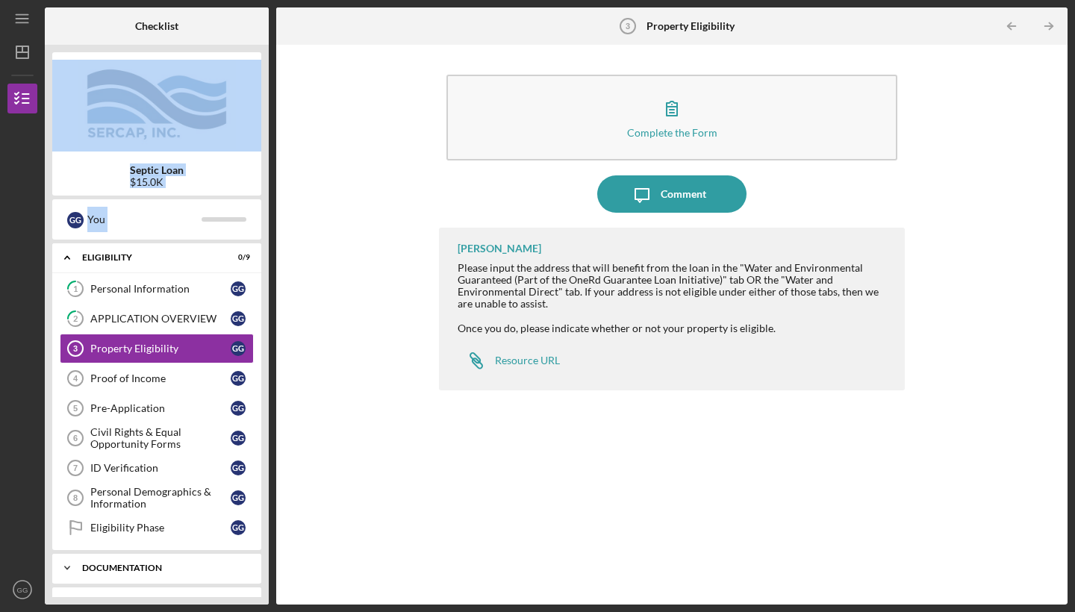
click at [126, 539] on div "Documentation" at bounding box center [162, 567] width 160 height 9
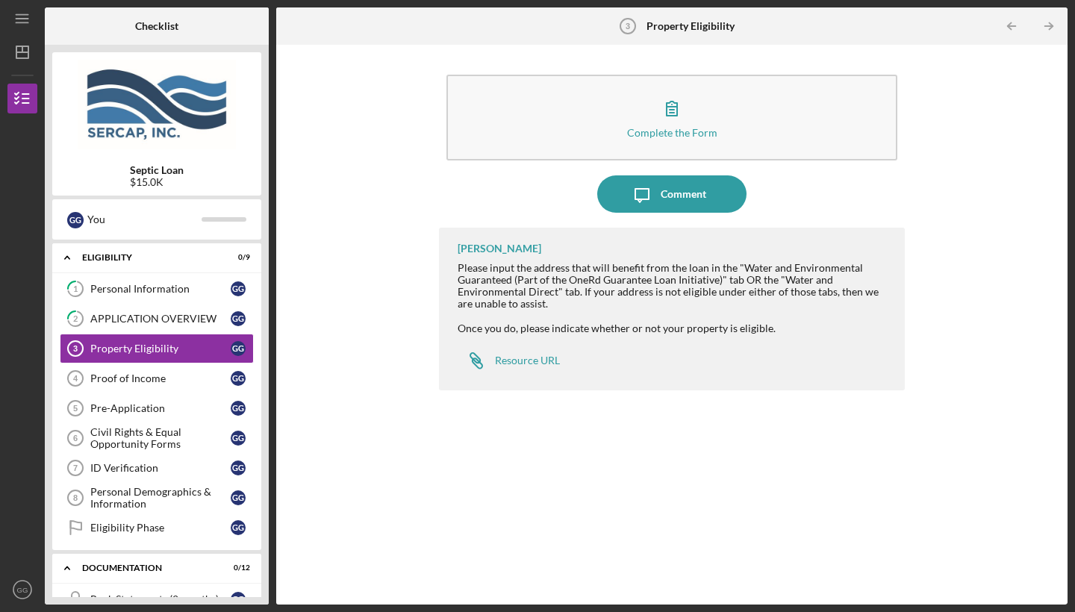
drag, startPoint x: 264, startPoint y: 507, endPoint x: 286, endPoint y: 378, distance: 130.9
click at [282, 383] on div "Checklist Septic Loan $15.0K G G You Icon/Expander Eligibility 0 / 9 1 Personal…" at bounding box center [556, 305] width 1022 height 597
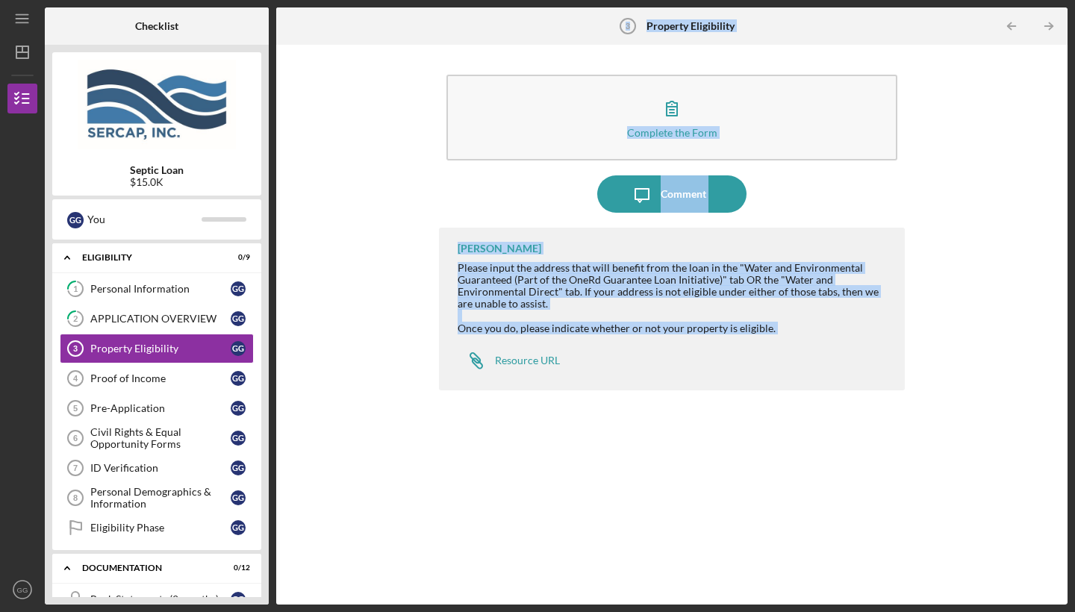
click at [328, 146] on div "Complete the Form Form Icon/Message Comment [PERSON_NAME] Please input the addr…" at bounding box center [672, 324] width 776 height 545
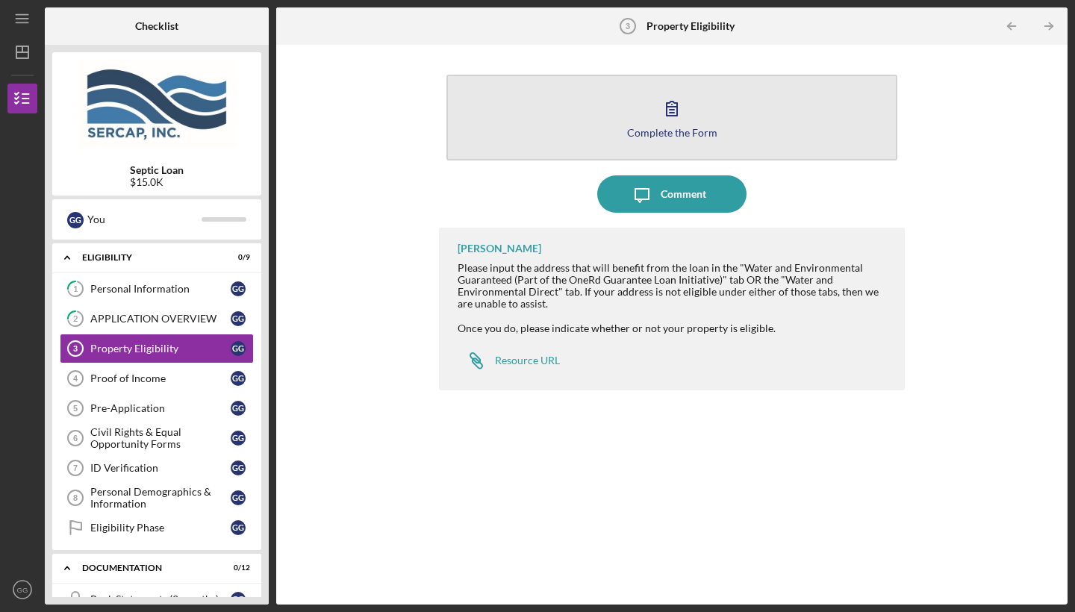
click at [678, 116] on icon "button" at bounding box center [671, 108] width 37 height 37
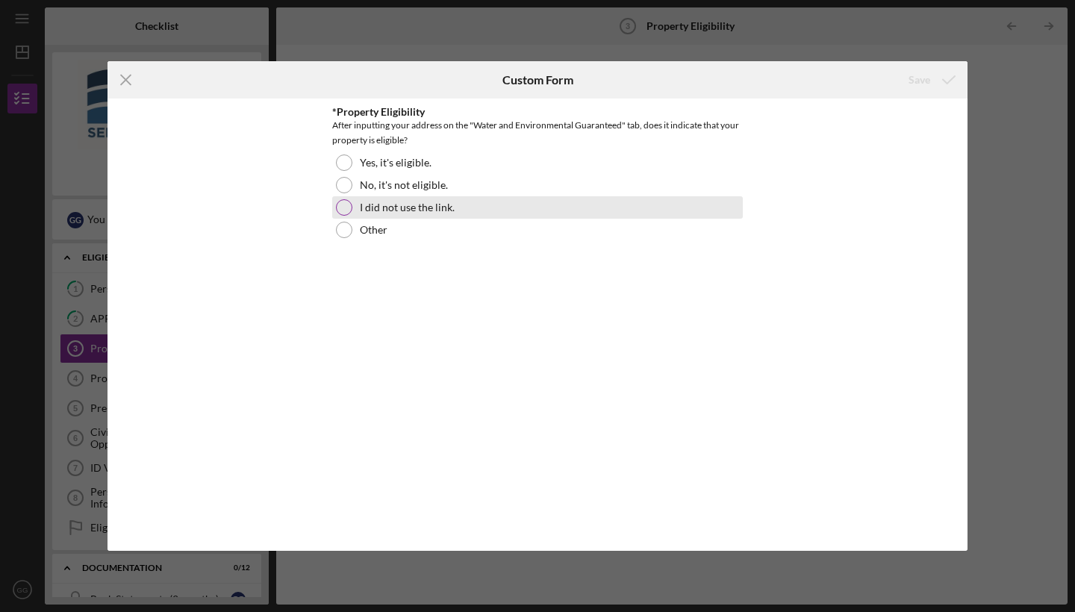
click at [344, 208] on div at bounding box center [344, 207] width 16 height 16
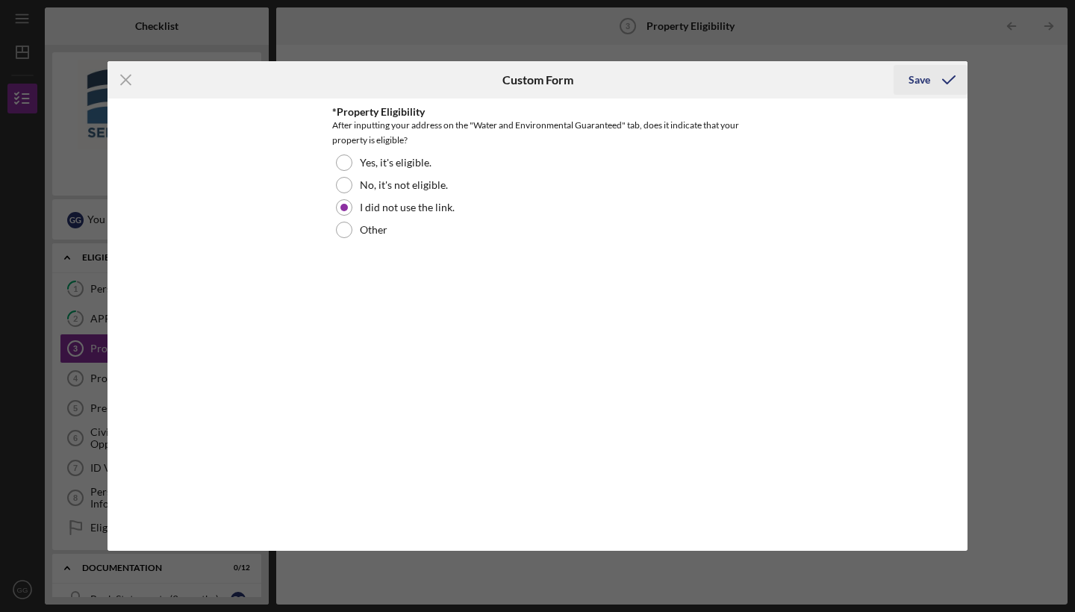
click at [915, 78] on div "Save" at bounding box center [919, 80] width 22 height 30
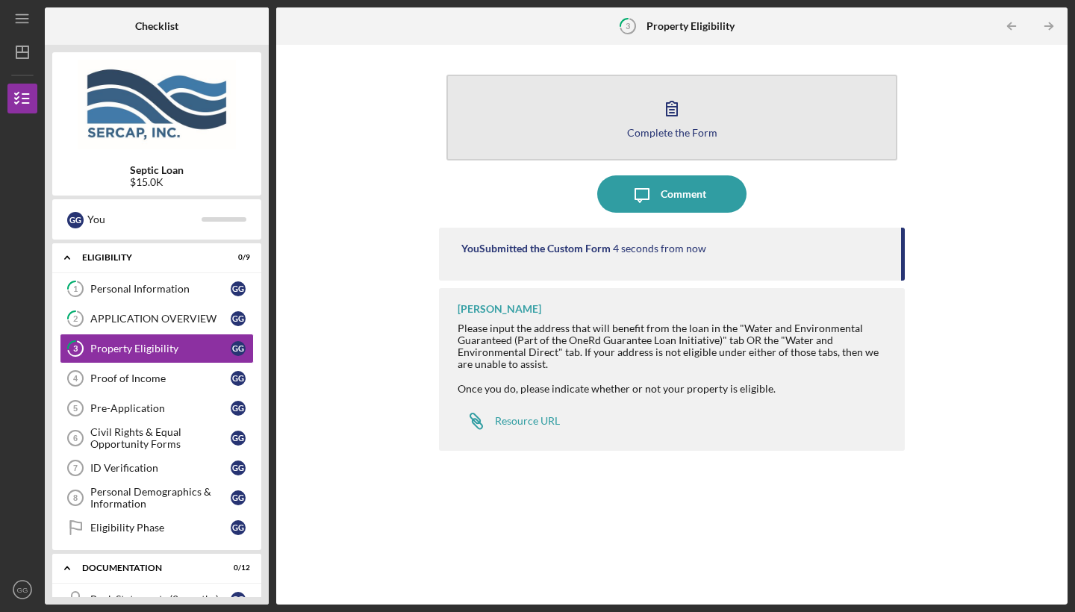
click at [678, 124] on icon "button" at bounding box center [671, 108] width 37 height 37
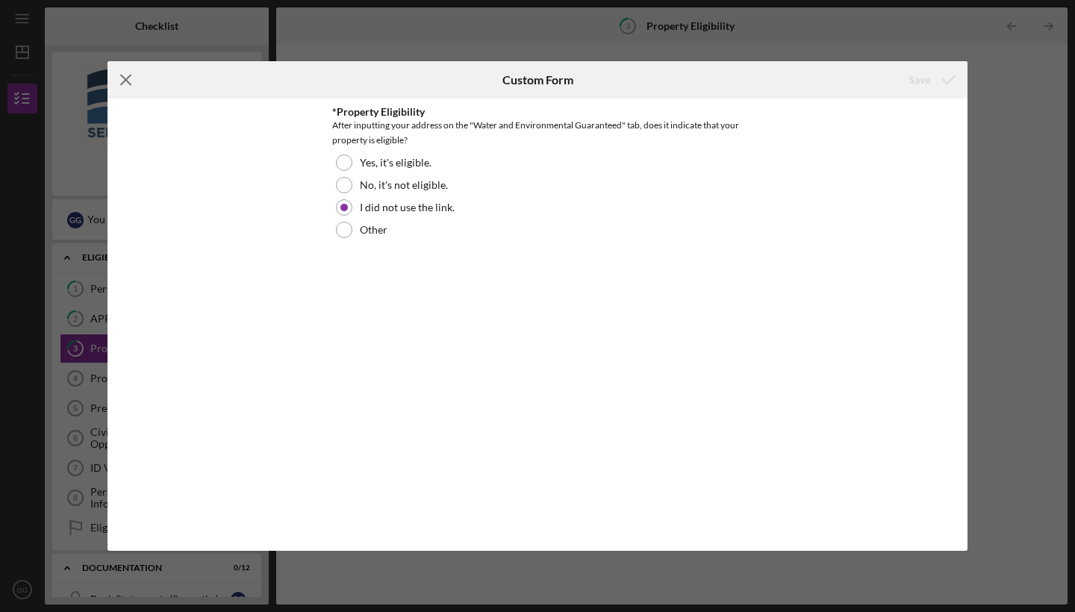
click at [121, 83] on icon "Icon/Menu Close" at bounding box center [125, 79] width 37 height 37
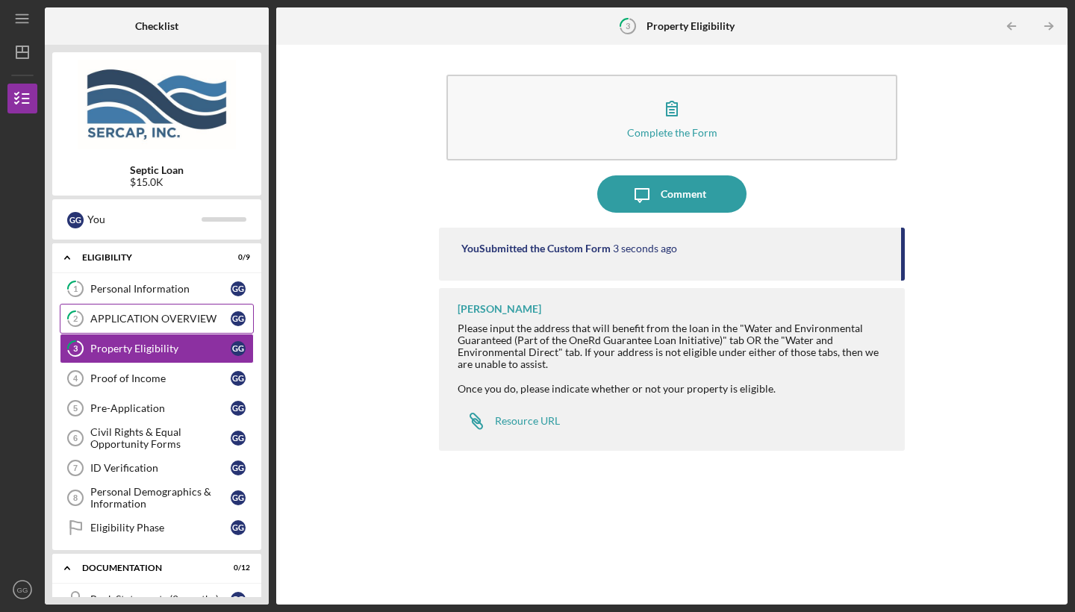
click at [196, 317] on div "APPLICATION OVERVIEW" at bounding box center [160, 319] width 140 height 12
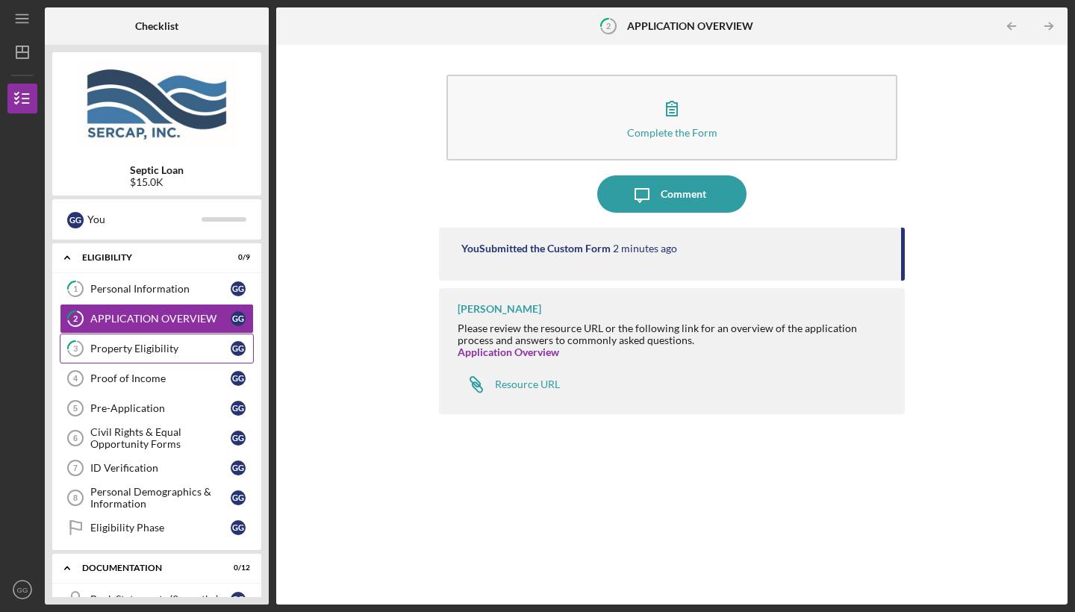
click at [160, 346] on div "Property Eligibility" at bounding box center [160, 349] width 140 height 12
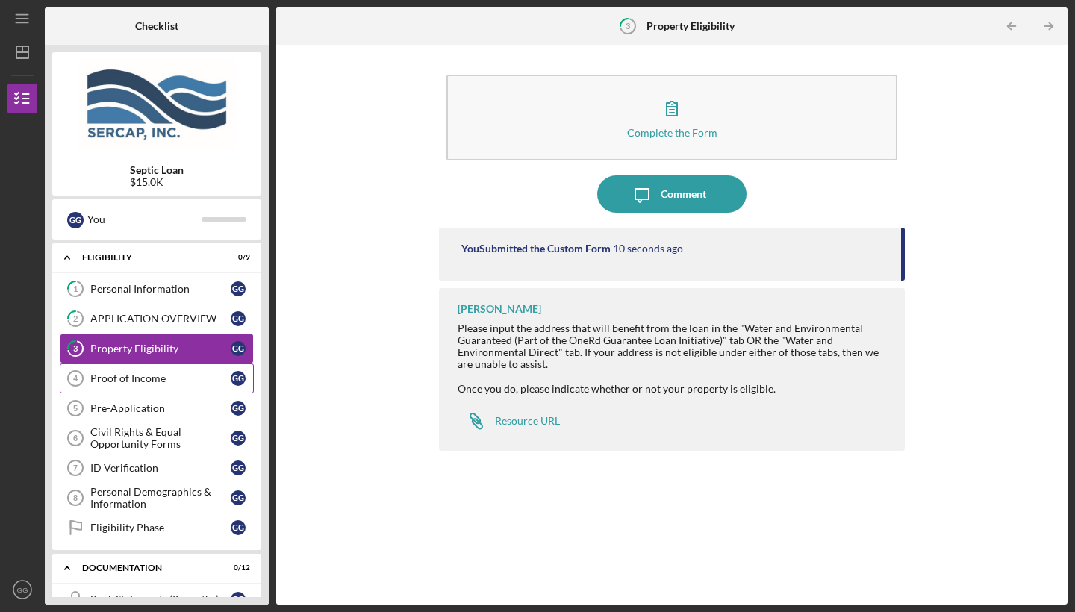
click at [147, 372] on div "Proof of Income" at bounding box center [160, 378] width 140 height 12
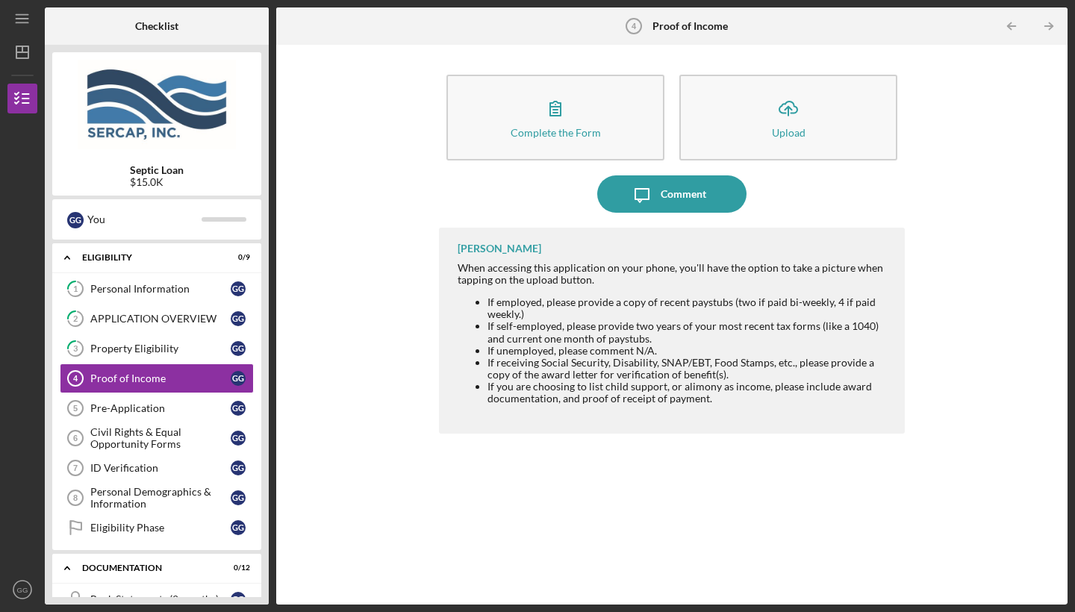
click at [199, 159] on div "Septic Loan $15.0K" at bounding box center [156, 123] width 209 height 143
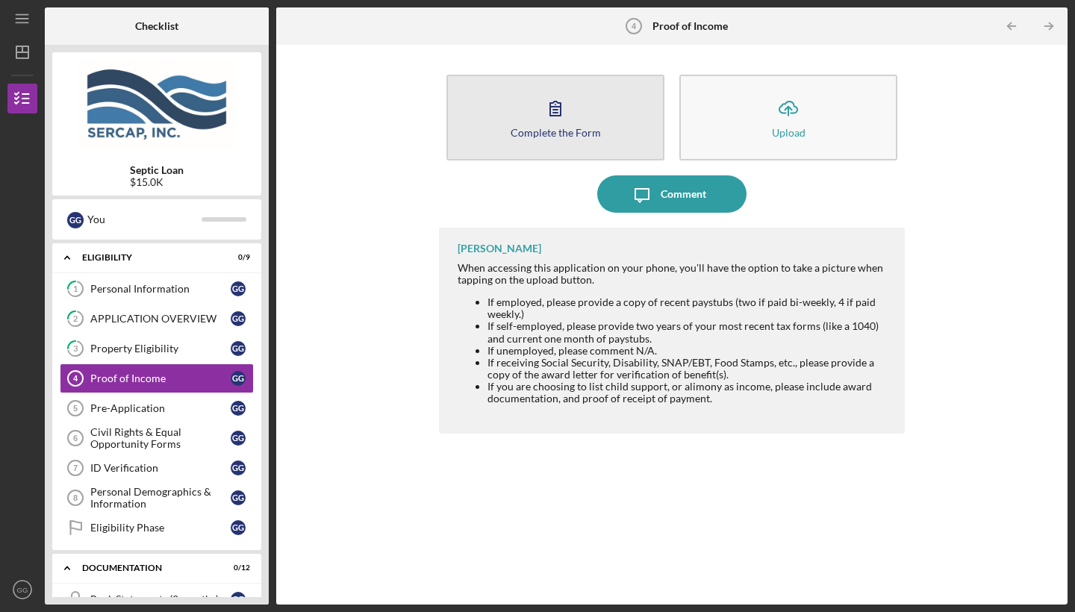
click at [540, 127] on div "Complete the Form" at bounding box center [556, 132] width 90 height 11
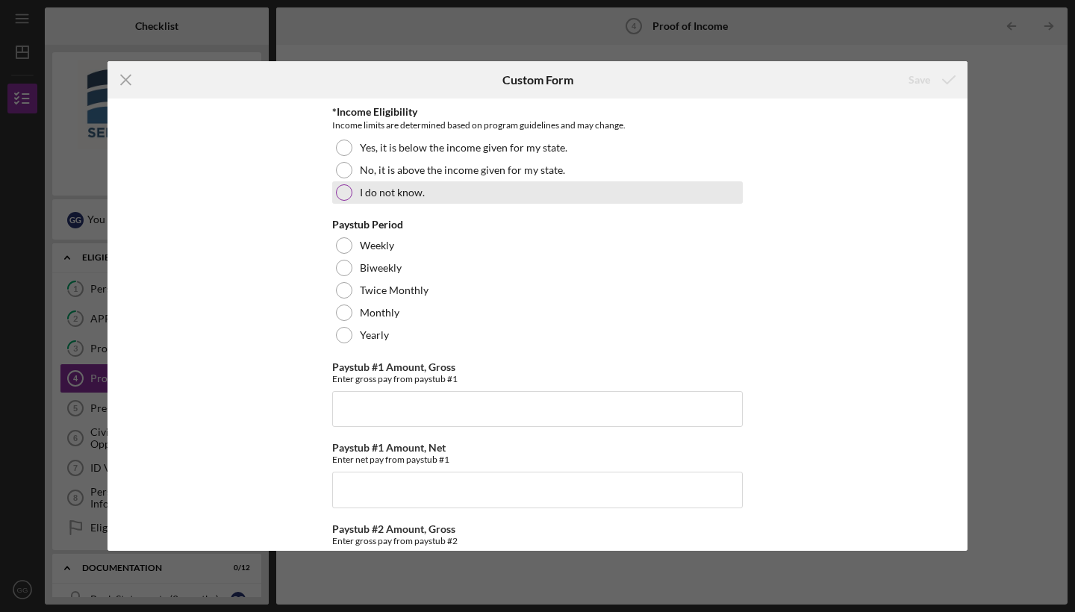
click at [343, 190] on div at bounding box center [344, 192] width 16 height 16
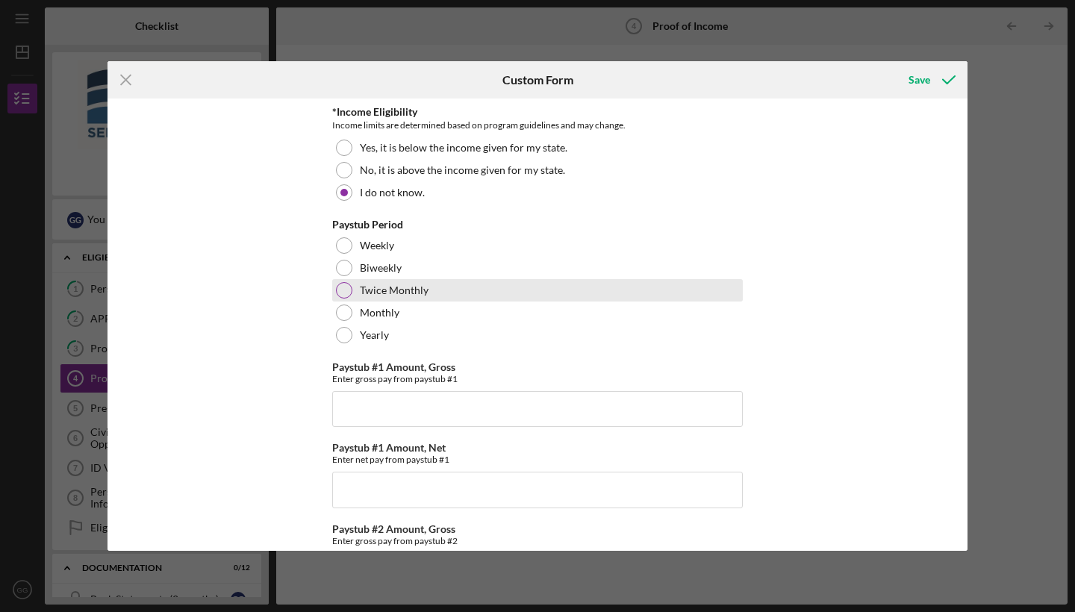
click at [342, 294] on div at bounding box center [344, 290] width 16 height 16
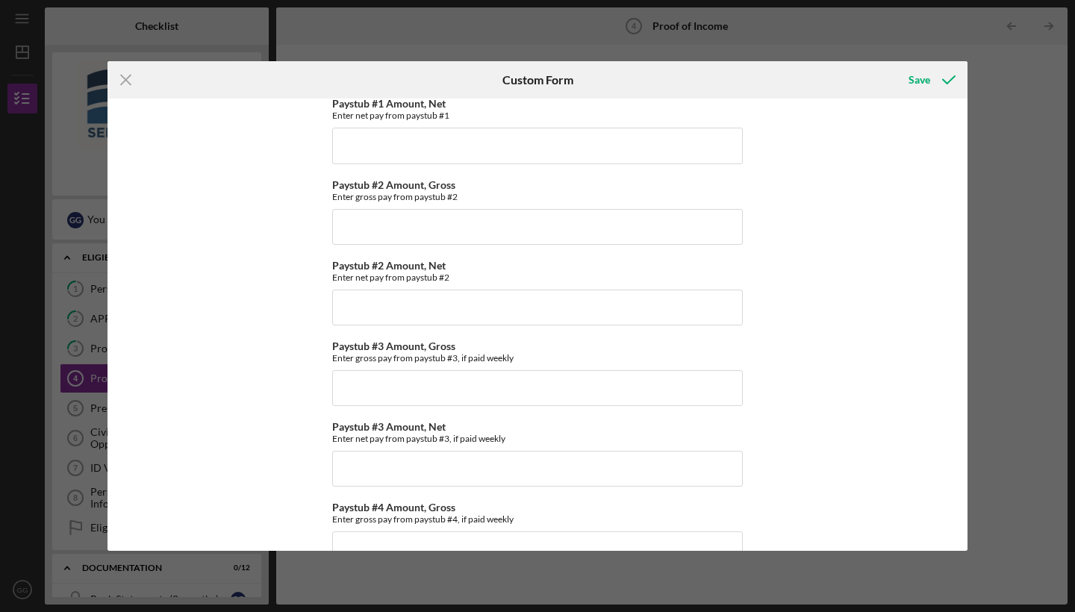
scroll to position [346, 0]
drag, startPoint x: 961, startPoint y: 369, endPoint x: 943, endPoint y: 252, distance: 117.9
click at [943, 252] on div "*Income Eligibility Income limits are determined based on program guidelines an…" at bounding box center [537, 325] width 860 height 452
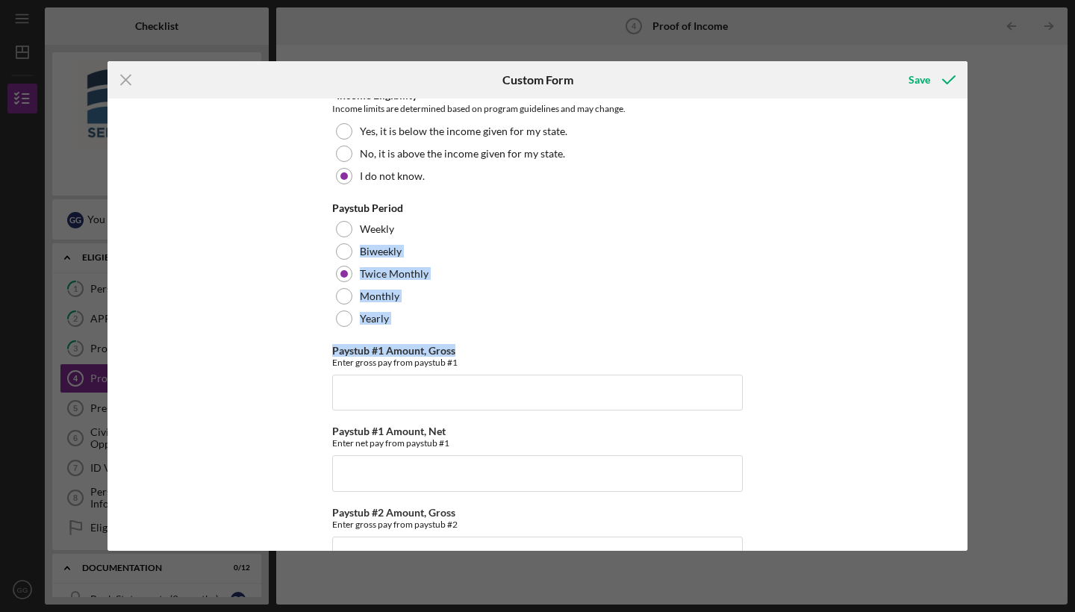
scroll to position [0, 0]
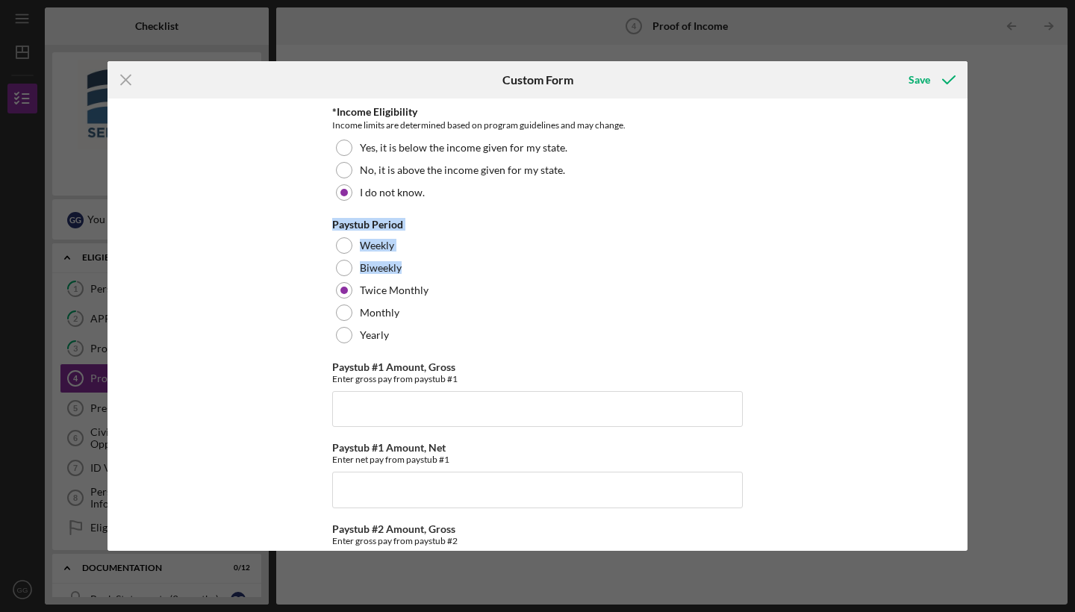
drag, startPoint x: 962, startPoint y: 202, endPoint x: 964, endPoint y: 266, distance: 65.0
click at [964, 268] on div "*Income Eligibility Income limits are determined based on program guidelines an…" at bounding box center [537, 325] width 860 height 452
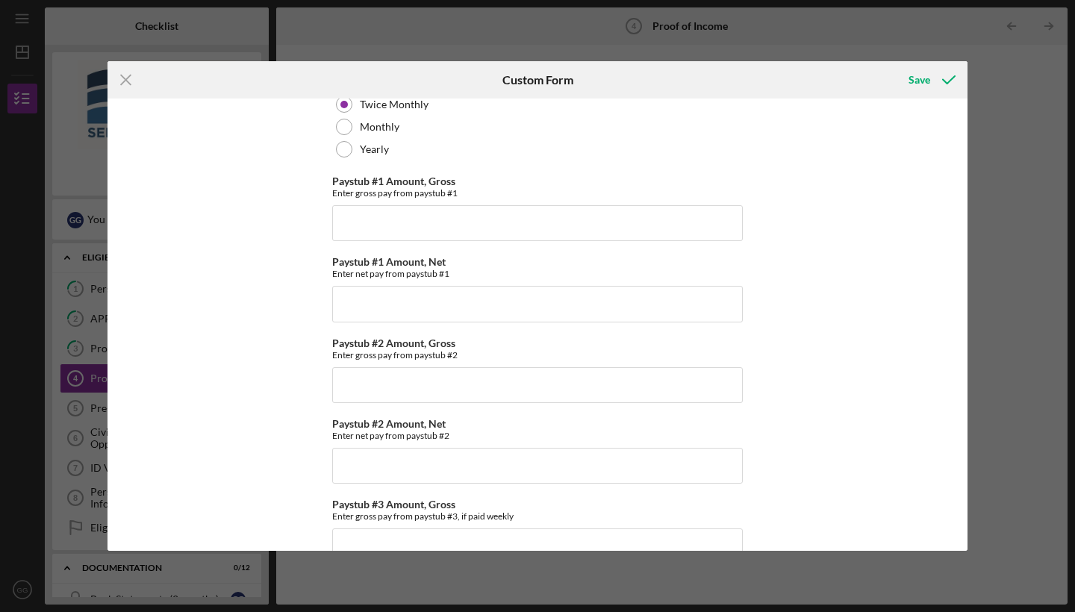
scroll to position [190, 0]
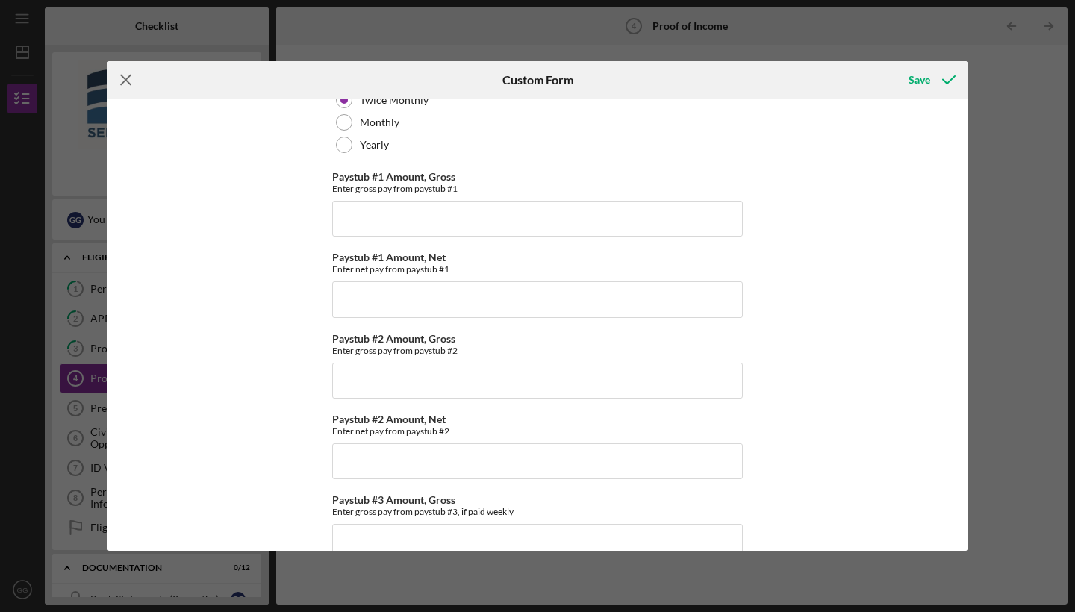
click at [126, 79] on line at bounding box center [126, 80] width 10 height 10
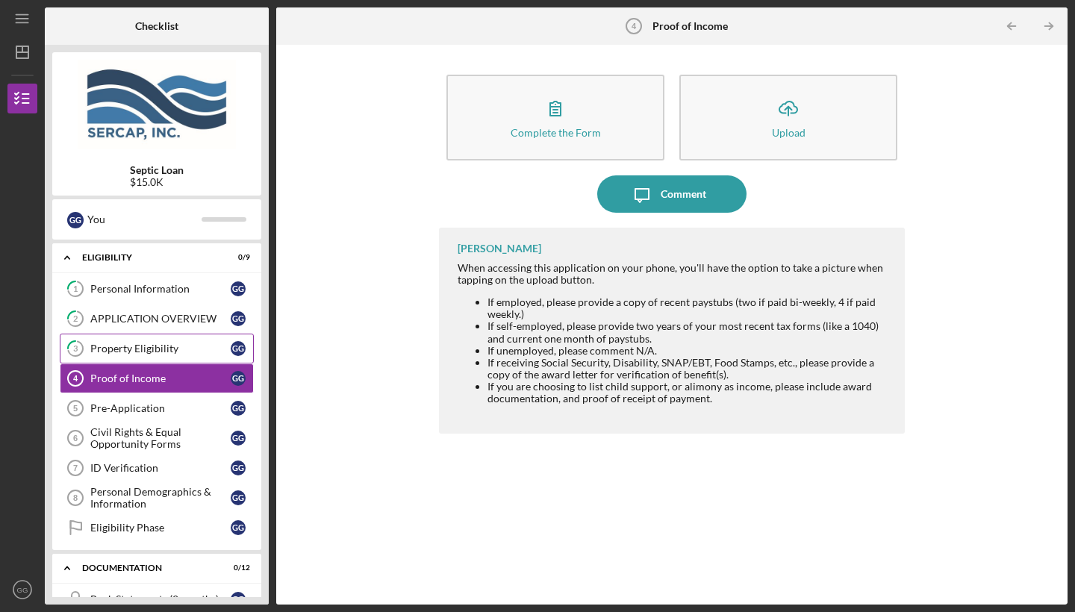
click at [169, 348] on div "Property Eligibility" at bounding box center [160, 349] width 140 height 12
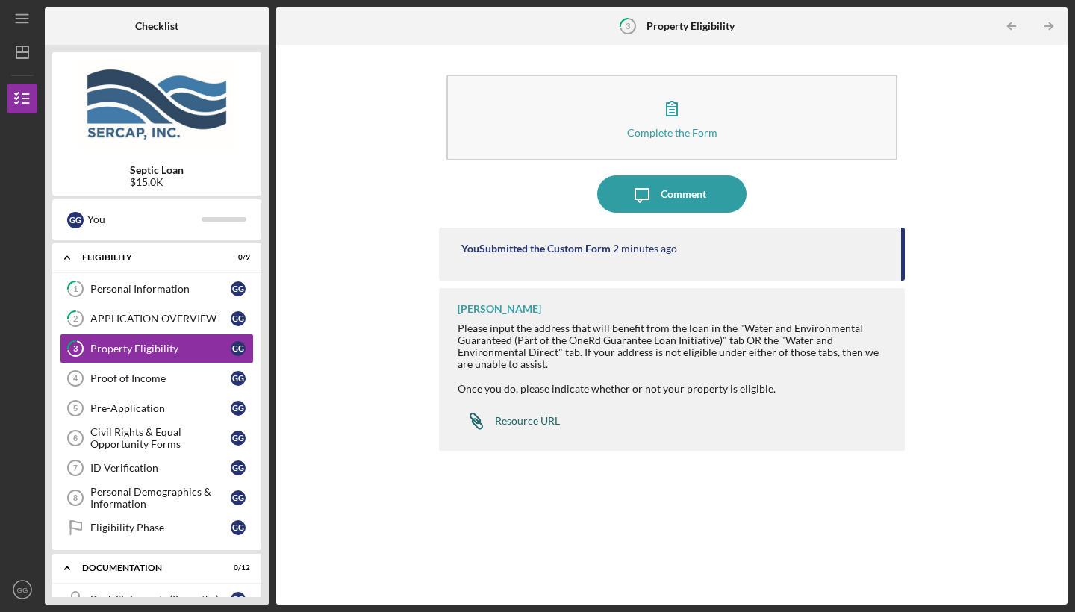
click at [505, 418] on div "Resource URL" at bounding box center [527, 421] width 65 height 12
